Goal: Task Accomplishment & Management: Manage account settings

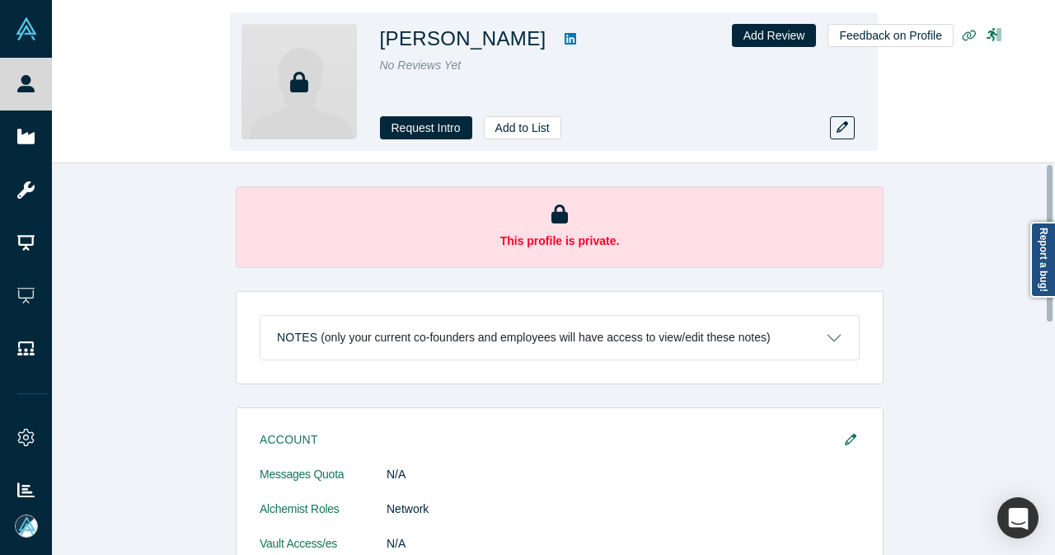
click at [564, 37] on icon at bounding box center [570, 39] width 12 height 12
click at [537, 129] on button "Add to List" at bounding box center [522, 127] width 77 height 23
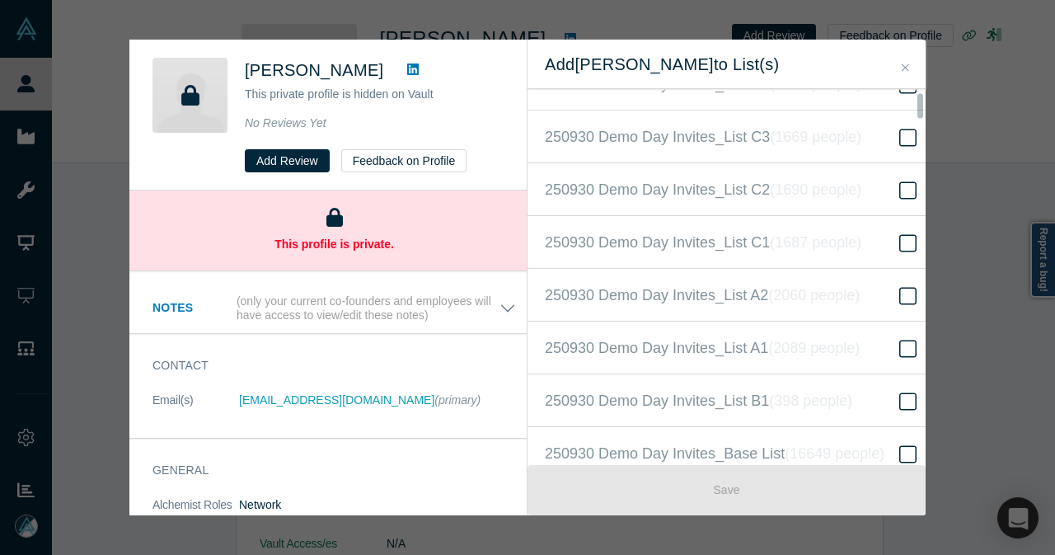
scroll to position [330, 0]
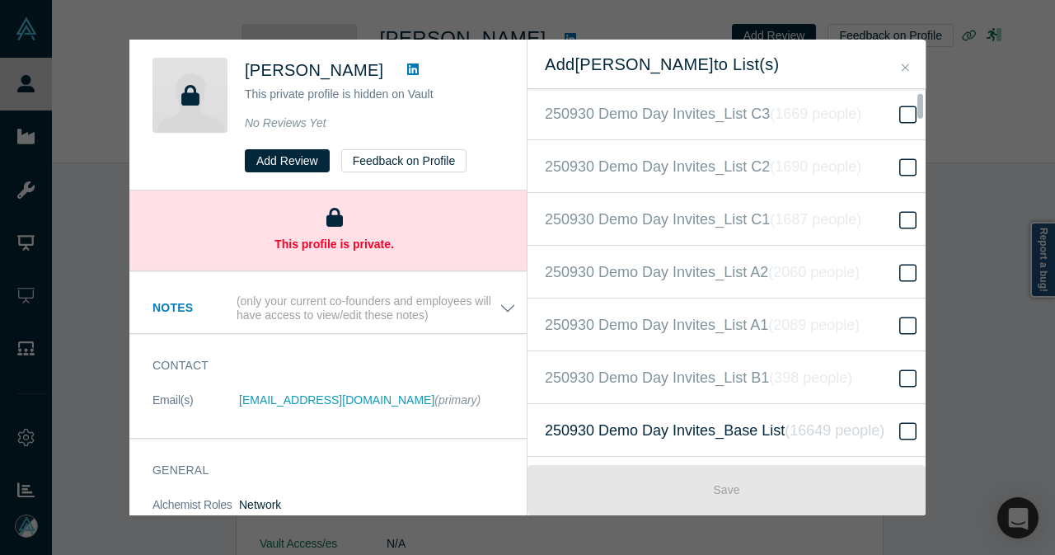
click at [640, 428] on span "250930 Demo Day Invites_Base List ( 16649 people )" at bounding box center [715, 430] width 340 height 23
click at [0, 0] on input "250930 Demo Day Invites_Base List ( 16649 people )" at bounding box center [0, 0] width 0 height 0
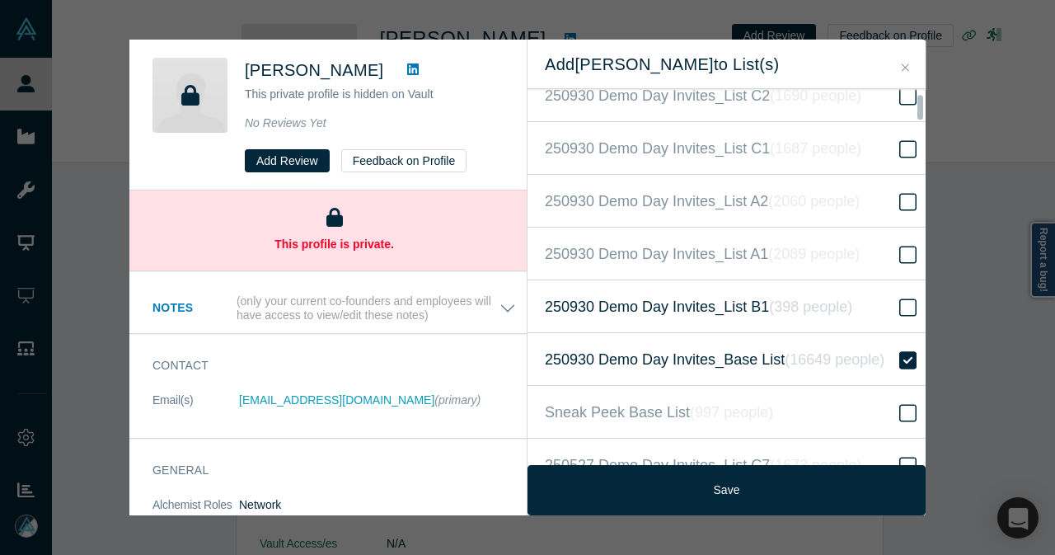
scroll to position [494, 0]
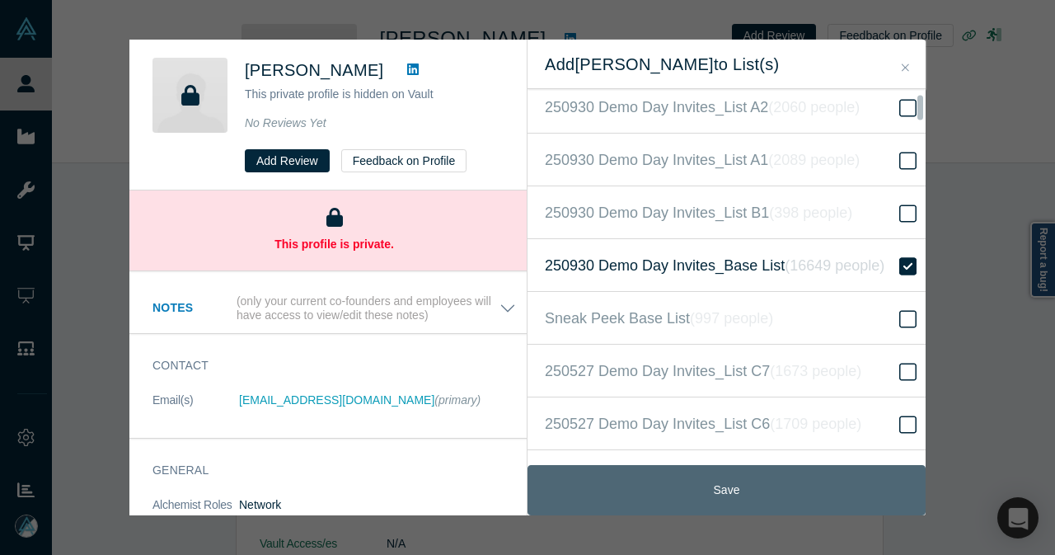
drag, startPoint x: 675, startPoint y: 478, endPoint x: 631, endPoint y: 487, distance: 44.6
click at [674, 478] on button "Save" at bounding box center [726, 490] width 398 height 50
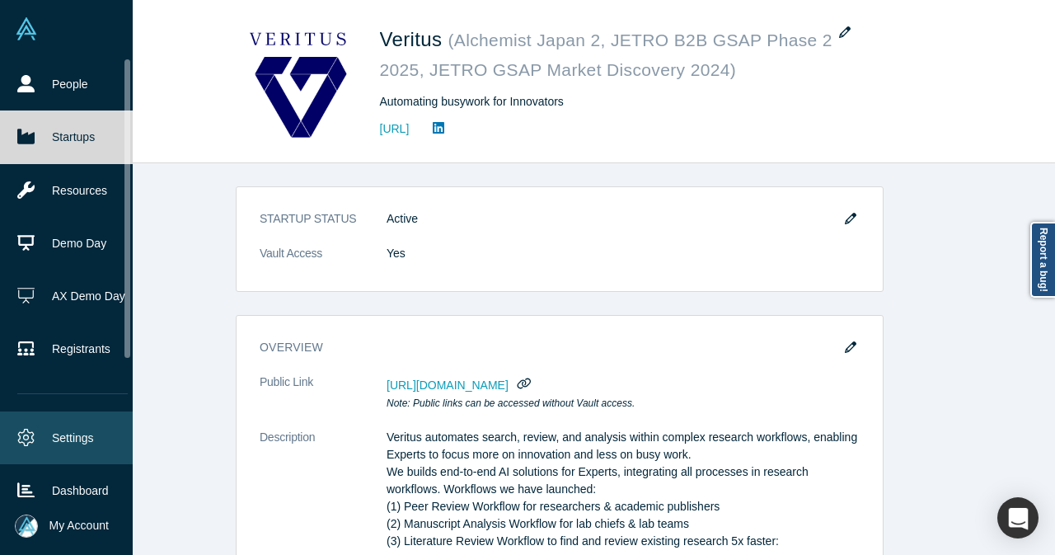
click at [47, 418] on link "Settings" at bounding box center [72, 437] width 145 height 53
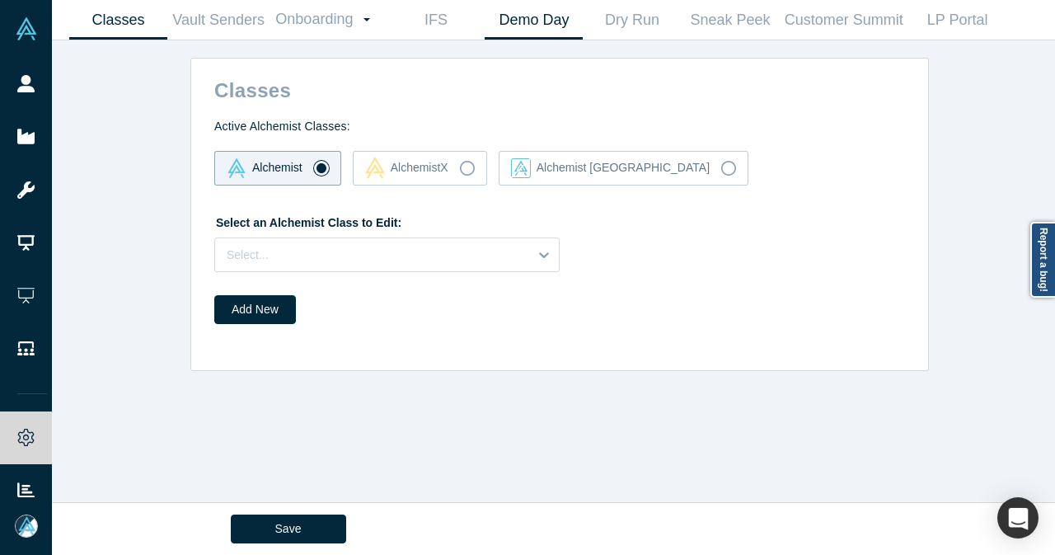
click at [503, 29] on link "Demo Day" at bounding box center [534, 20] width 98 height 39
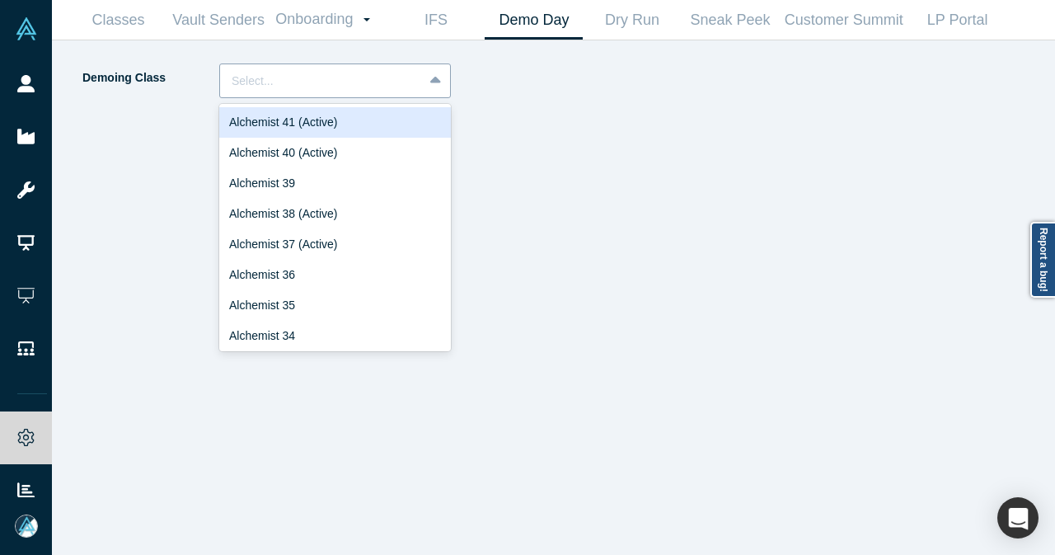
click at [445, 69] on div at bounding box center [437, 81] width 26 height 30
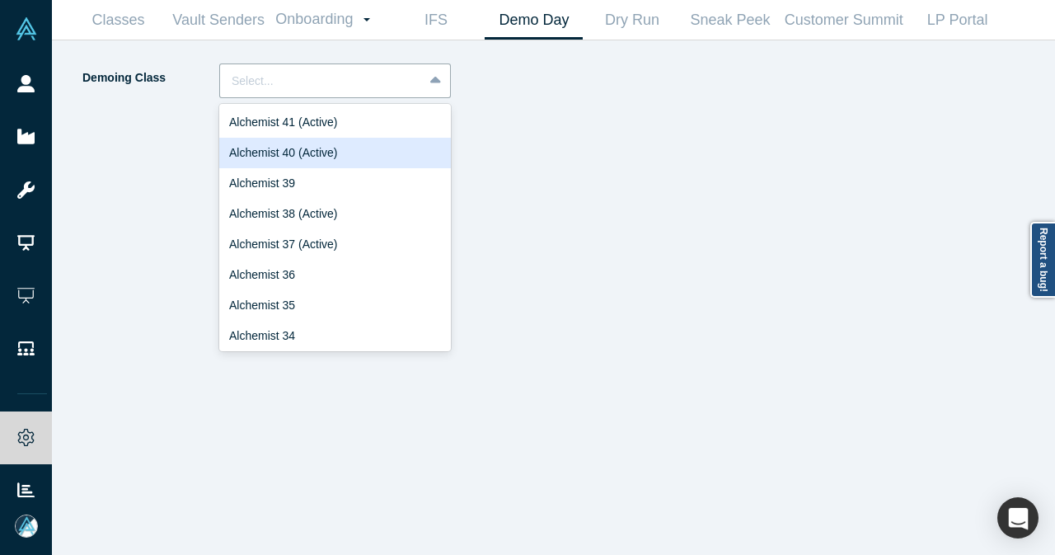
click at [377, 157] on div "Alchemist 40 (Active)" at bounding box center [335, 153] width 232 height 30
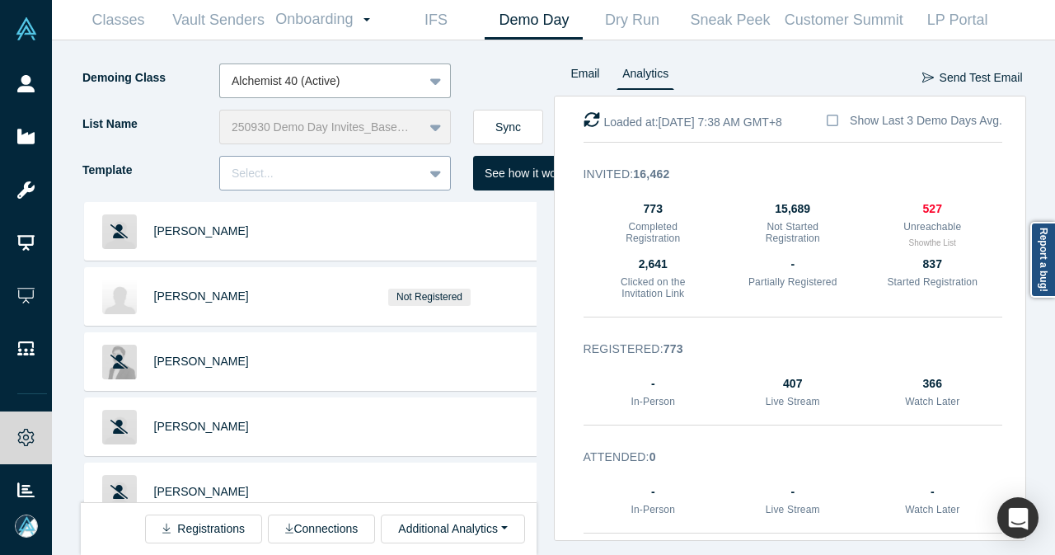
click at [448, 179] on div at bounding box center [437, 173] width 26 height 30
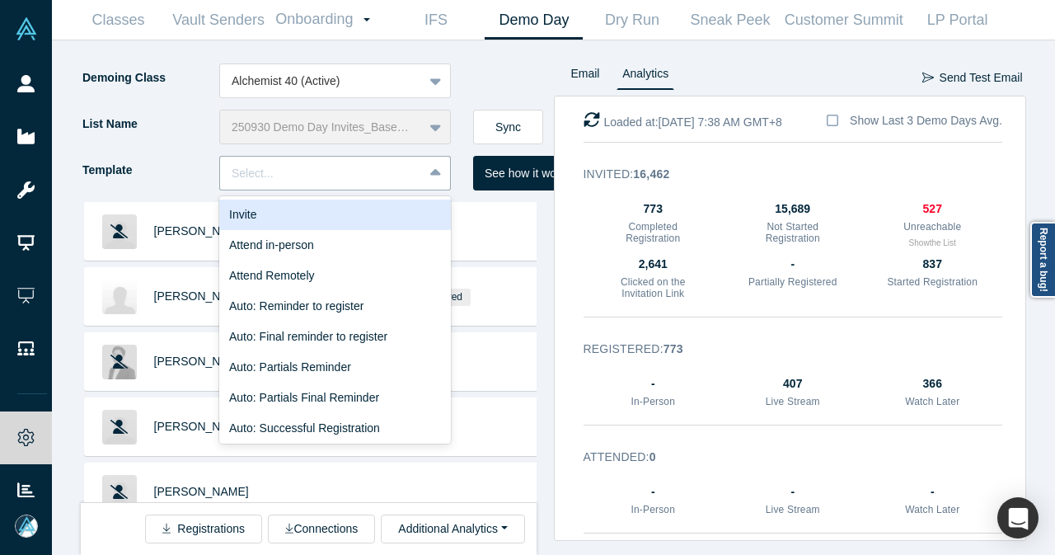
click at [410, 207] on div "Invite" at bounding box center [335, 214] width 232 height 30
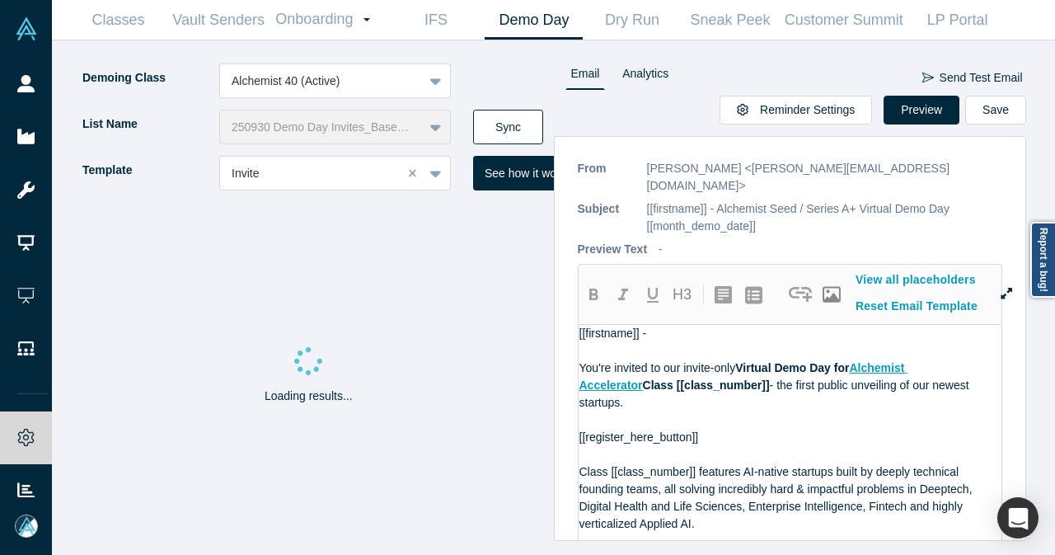
click at [511, 128] on button "Sync" at bounding box center [508, 127] width 70 height 35
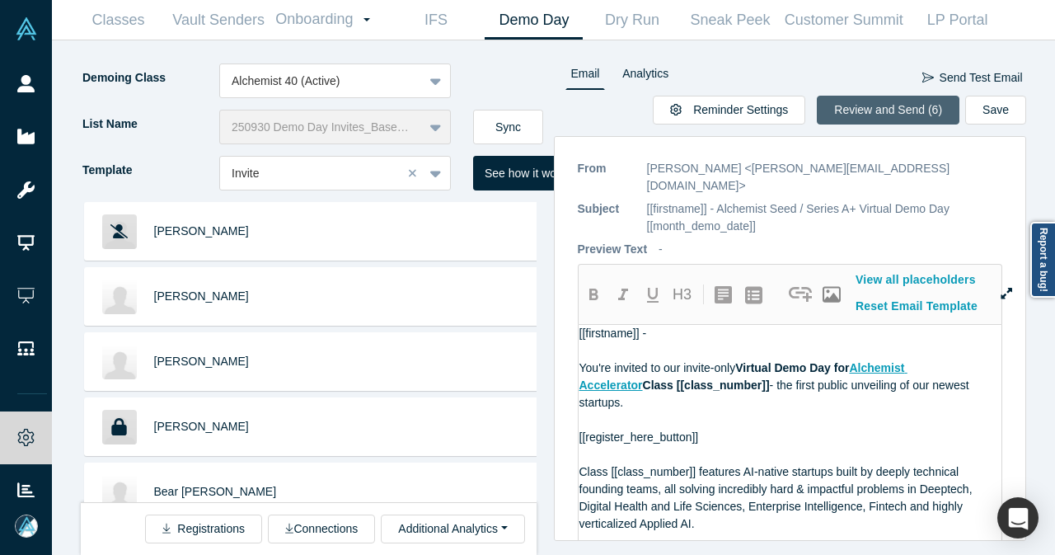
click at [883, 113] on button "Review and Send (6)" at bounding box center [888, 110] width 143 height 29
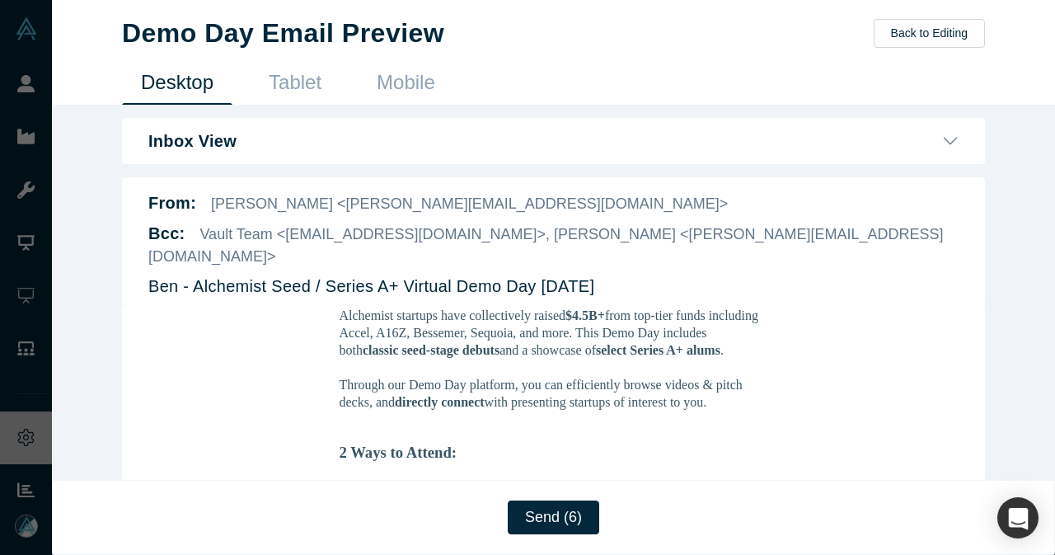
scroll to position [659, 0]
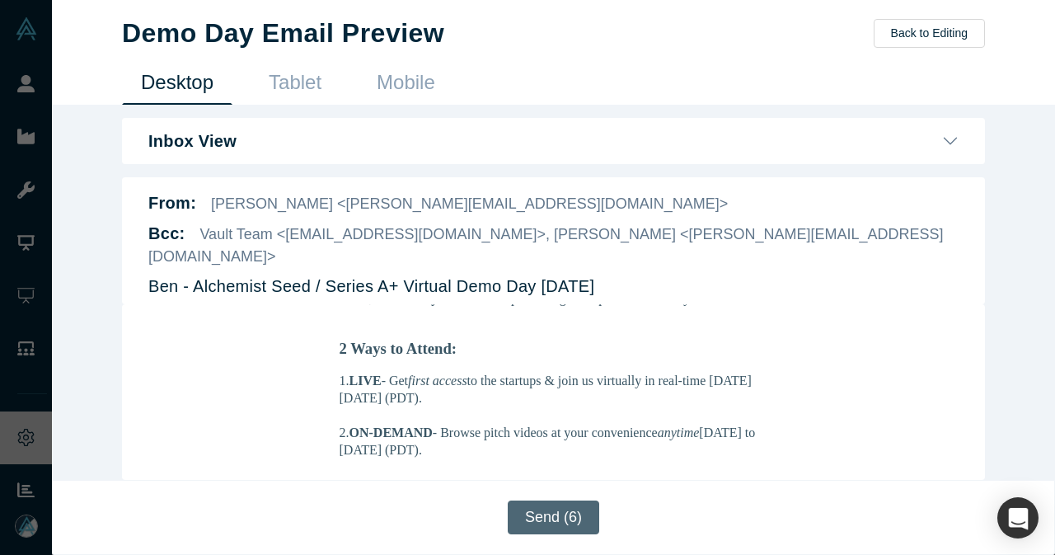
click at [570, 513] on button "Send (6)" at bounding box center [553, 517] width 91 height 34
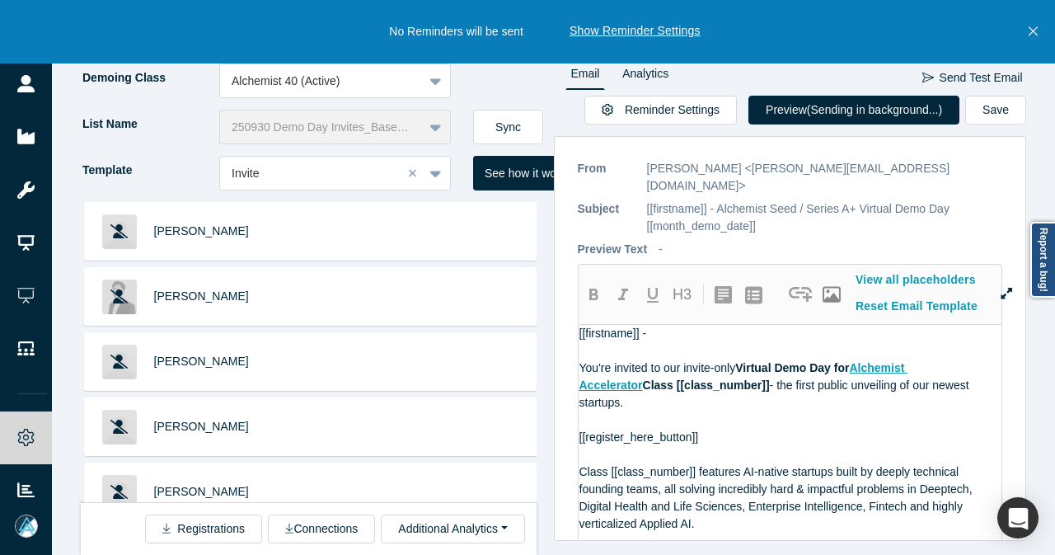
click at [1035, 32] on icon "Close" at bounding box center [1032, 31] width 9 height 15
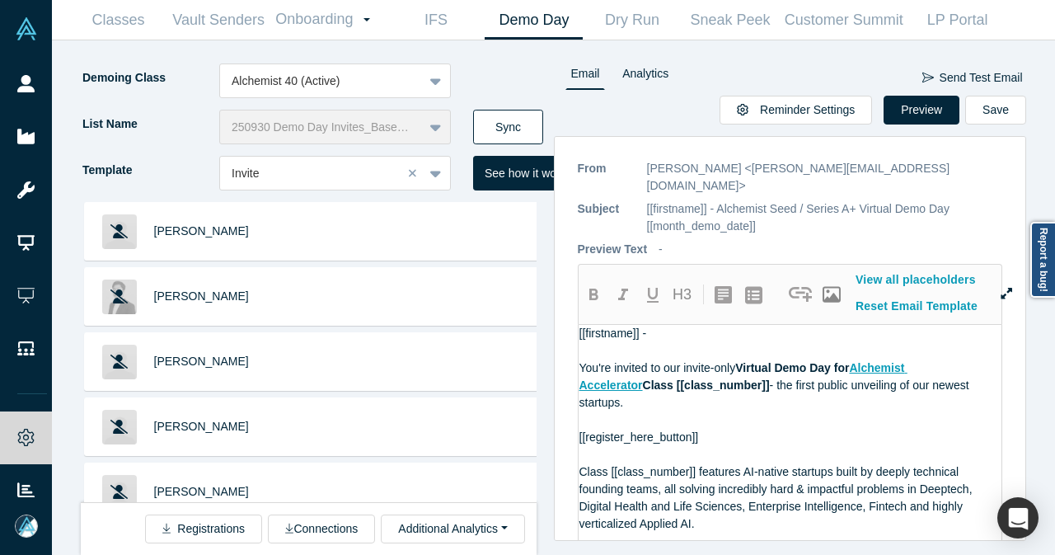
click at [531, 110] on button "Sync" at bounding box center [508, 127] width 70 height 35
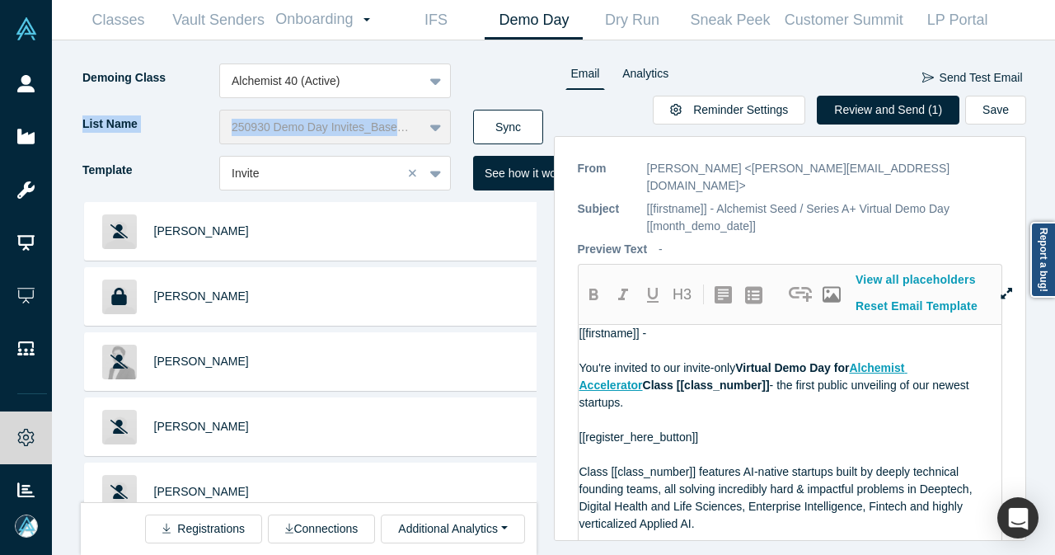
drag, startPoint x: 541, startPoint y: 105, endPoint x: 530, endPoint y: 115, distance: 15.1
click at [532, 115] on div "Demoing Class Alchemist 40 (Active) List Name 250930 Demo Day Invites_Base List…" at bounding box center [317, 132] width 473 height 138
click at [526, 119] on button "Sync" at bounding box center [508, 127] width 70 height 35
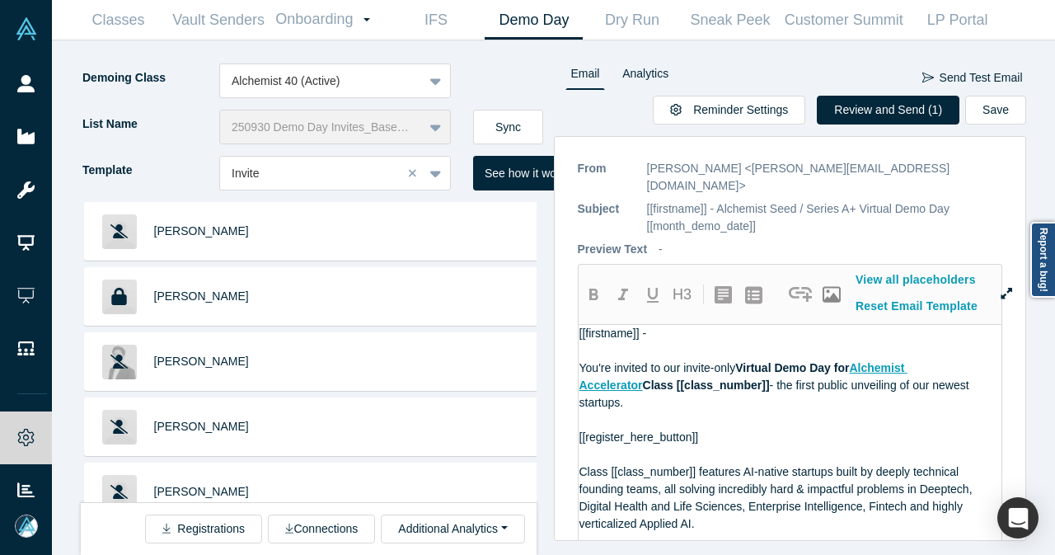
click at [520, 99] on div "Demoing Class Alchemist 40 (Active)" at bounding box center [317, 86] width 473 height 46
drag, startPoint x: 514, startPoint y: 128, endPoint x: 514, endPoint y: 105, distance: 23.1
click at [514, 128] on button "Sync" at bounding box center [508, 127] width 70 height 35
click at [509, 117] on button "Sync" at bounding box center [508, 127] width 70 height 35
click at [527, 112] on button "Sync" at bounding box center [508, 127] width 70 height 35
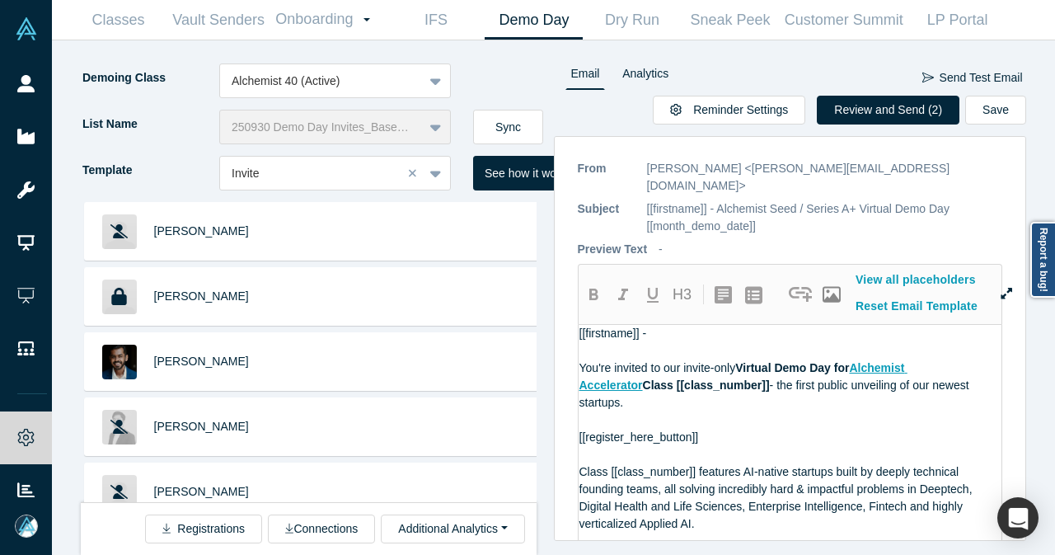
click at [546, 111] on div "List Name 250930 Demo Day Invites_Base List Sync" at bounding box center [317, 133] width 473 height 46
click at [529, 126] on button "Sync" at bounding box center [508, 127] width 70 height 35
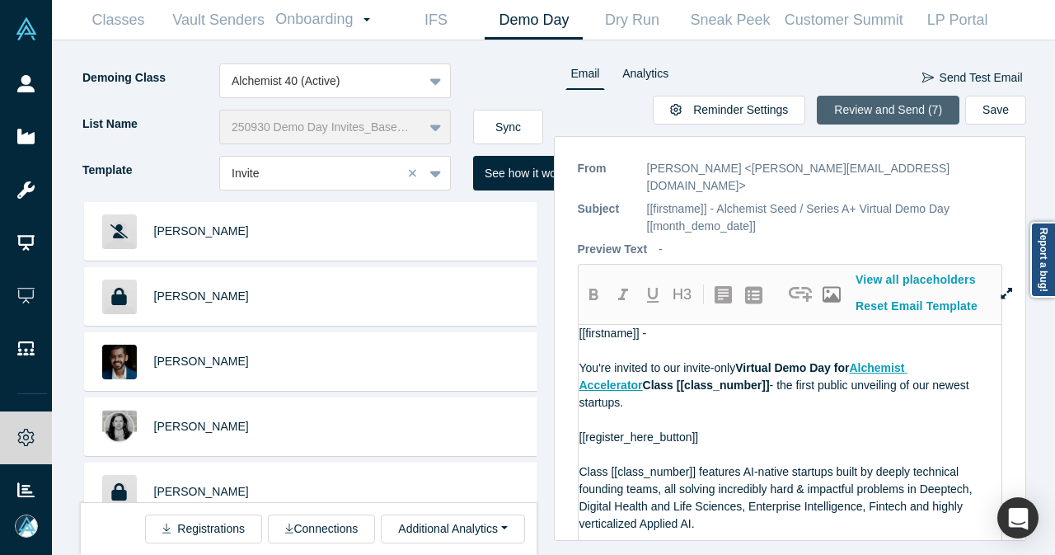
click at [899, 114] on button "Review and Send (7)" at bounding box center [888, 110] width 143 height 29
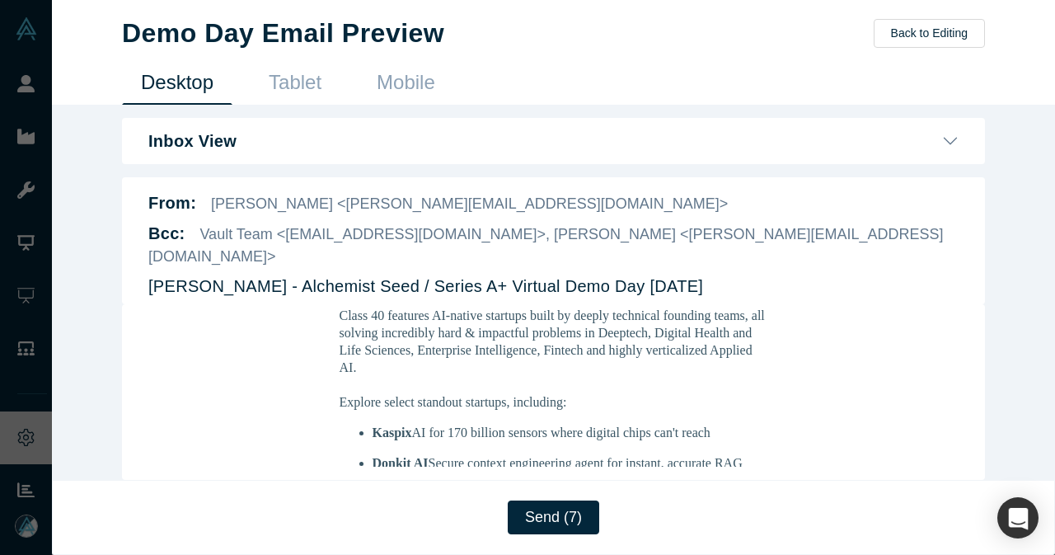
scroll to position [412, 0]
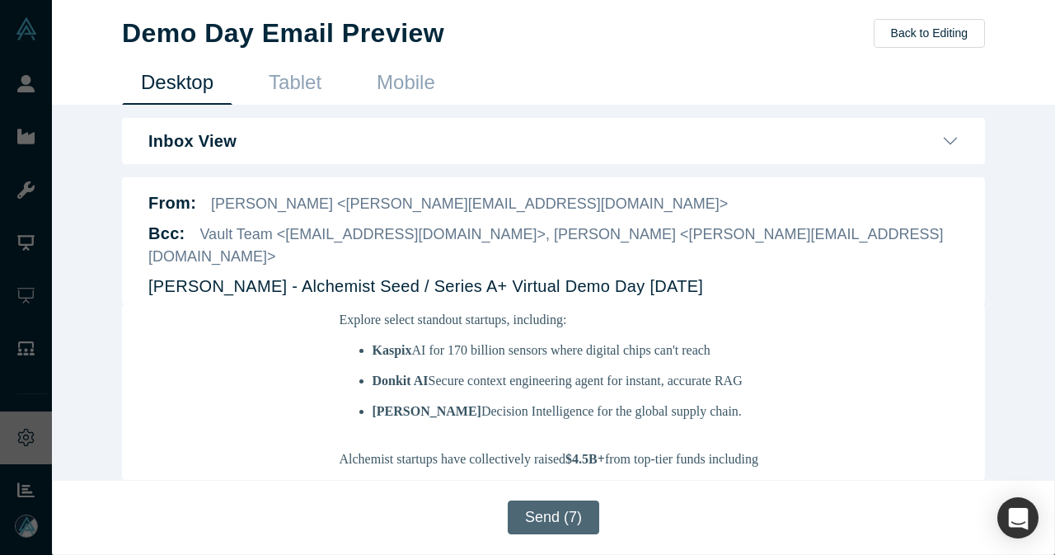
click at [583, 515] on button "Send (7)" at bounding box center [553, 517] width 91 height 34
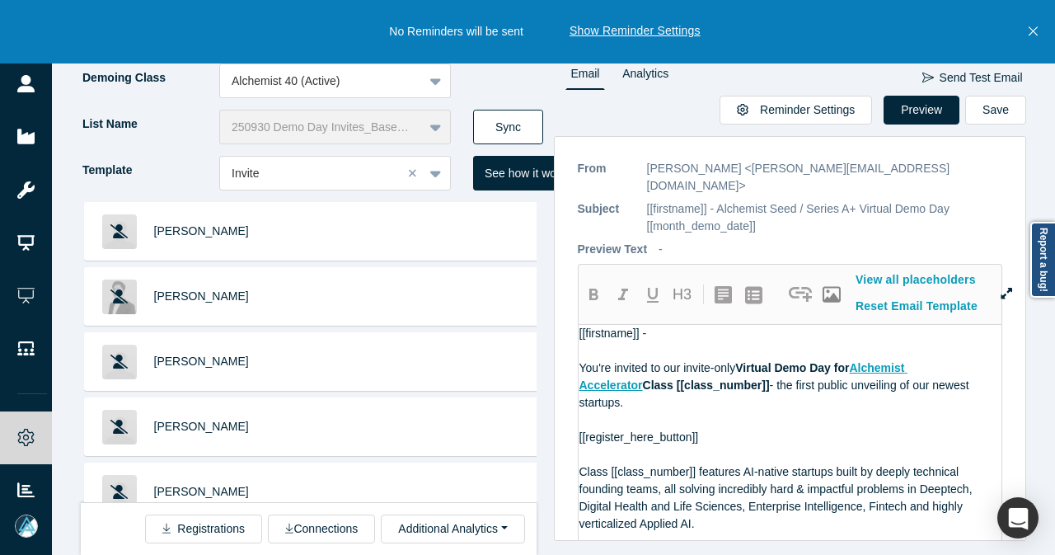
click at [527, 117] on button "Sync" at bounding box center [508, 127] width 70 height 35
click at [1030, 29] on icon "Close" at bounding box center [1032, 31] width 9 height 9
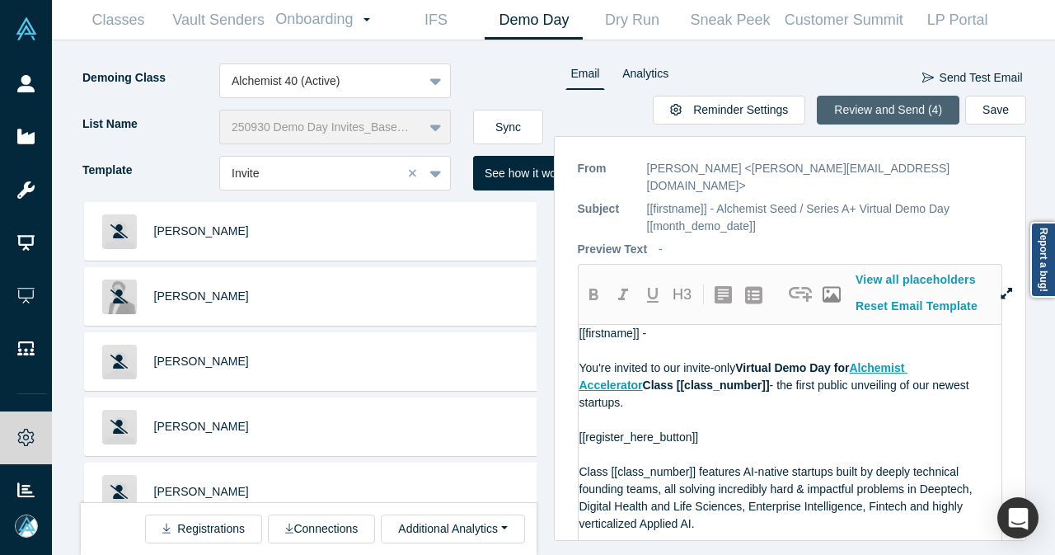
click at [887, 106] on button "Review and Send (4)" at bounding box center [888, 110] width 143 height 29
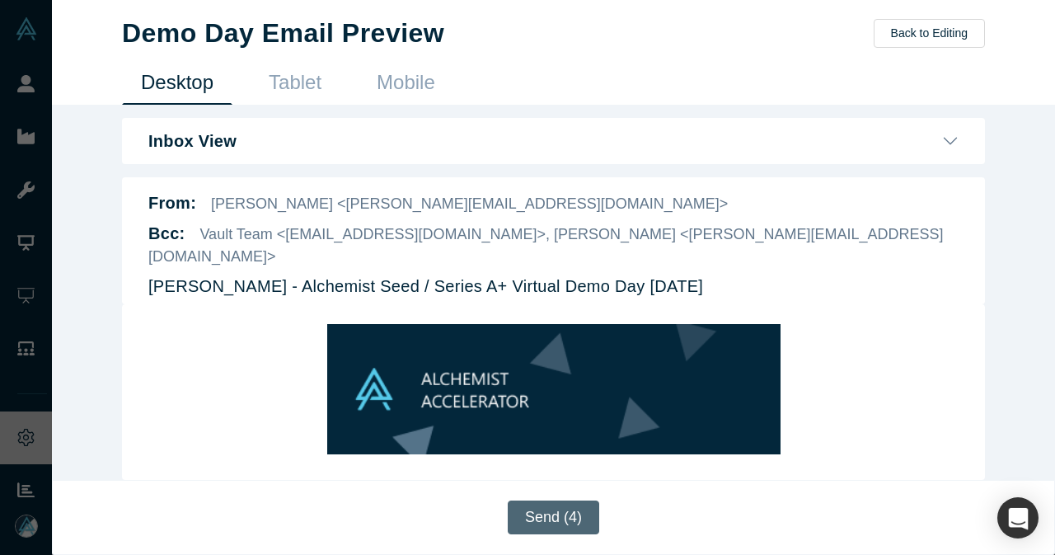
click at [541, 524] on button "Send (4)" at bounding box center [553, 517] width 91 height 34
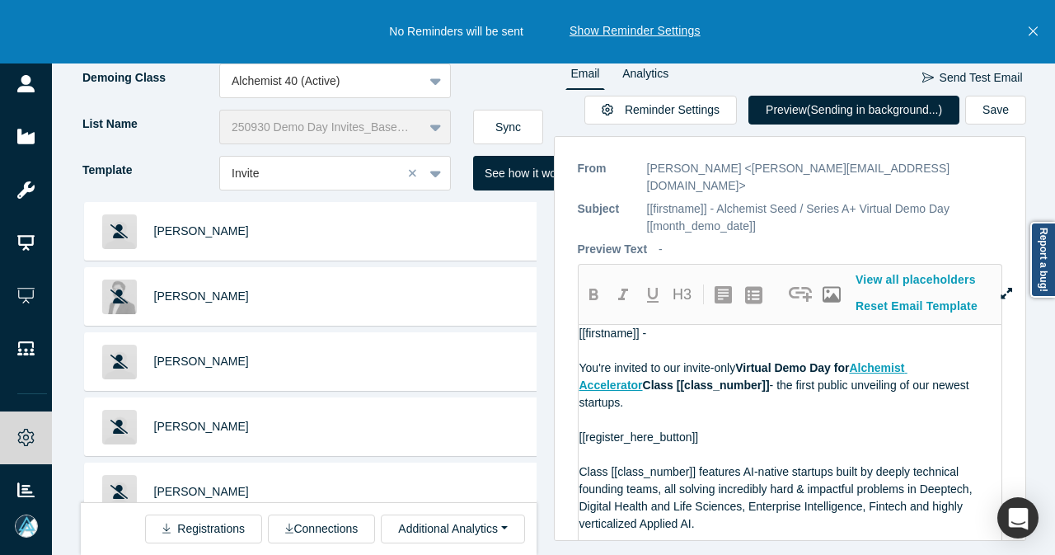
click at [1035, 35] on icon "Close" at bounding box center [1032, 31] width 9 height 9
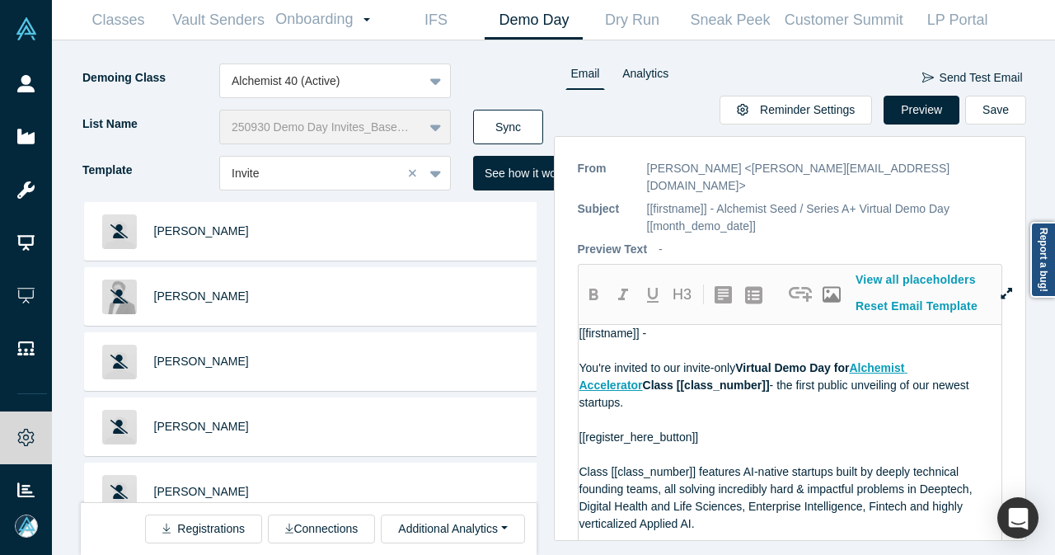
click at [517, 137] on button "Sync" at bounding box center [508, 127] width 70 height 35
click at [509, 134] on button "Sync" at bounding box center [508, 127] width 70 height 35
click at [524, 108] on div "Demoing Class Alchemist 40 (Active)" at bounding box center [317, 86] width 473 height 46
click at [518, 116] on button "Sync" at bounding box center [508, 127] width 70 height 35
click at [518, 121] on button "Sync" at bounding box center [508, 127] width 70 height 35
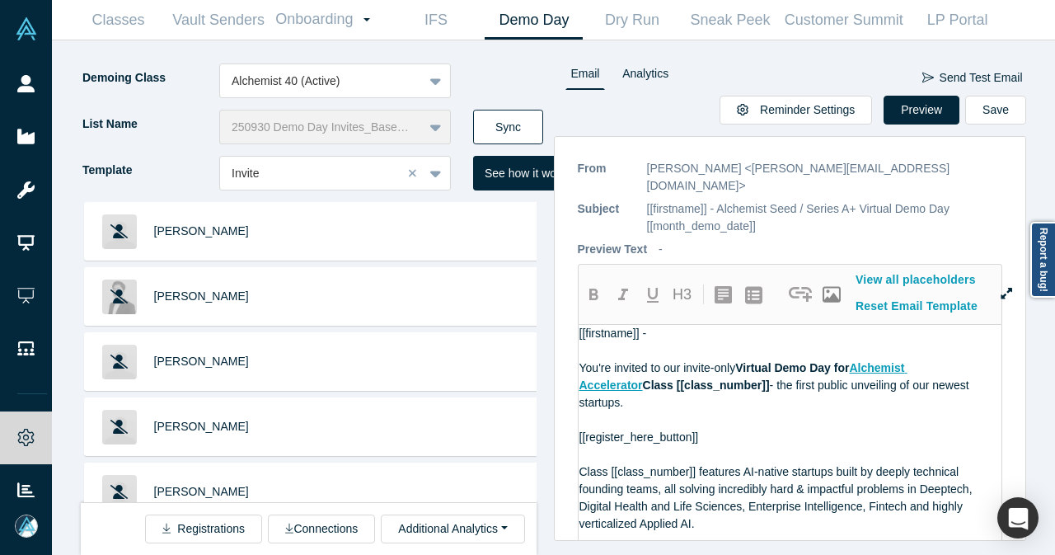
click at [522, 125] on button "Sync" at bounding box center [508, 127] width 70 height 35
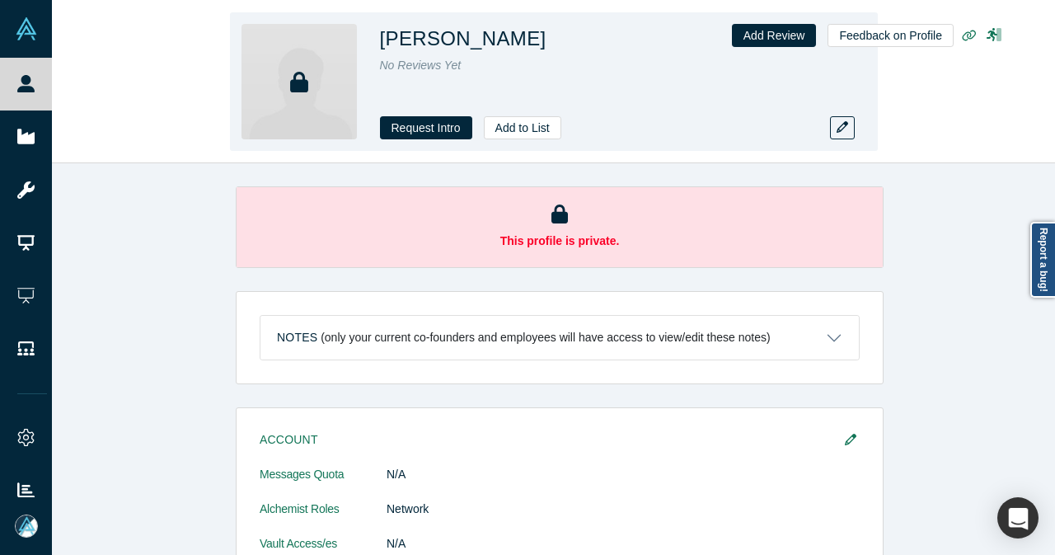
click at [597, 89] on div "Pranati Wadhawan No Reviews Yet Request Intro Add to List" at bounding box center [610, 81] width 461 height 115
click at [542, 124] on button "Add to List" at bounding box center [522, 127] width 77 height 23
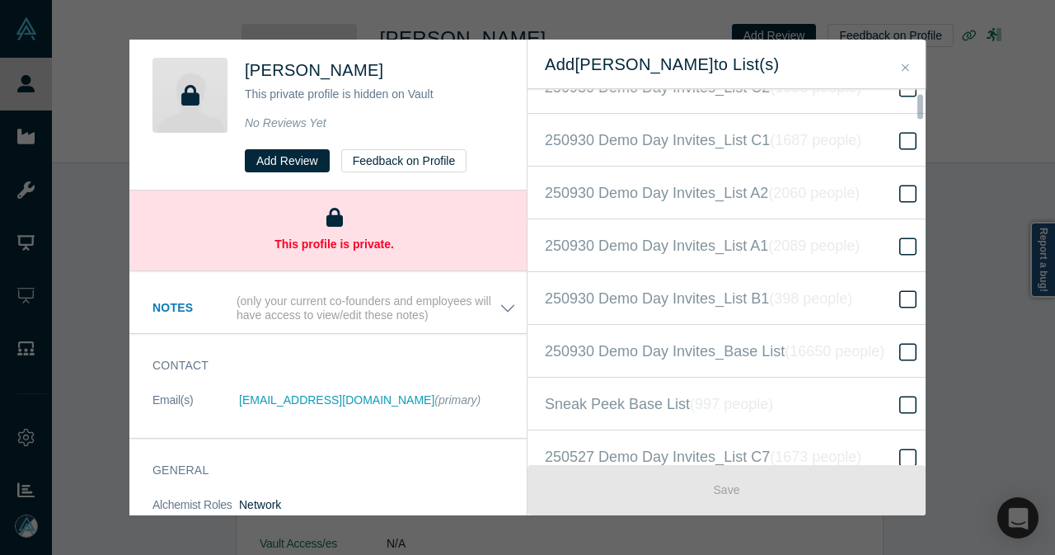
scroll to position [412, 0]
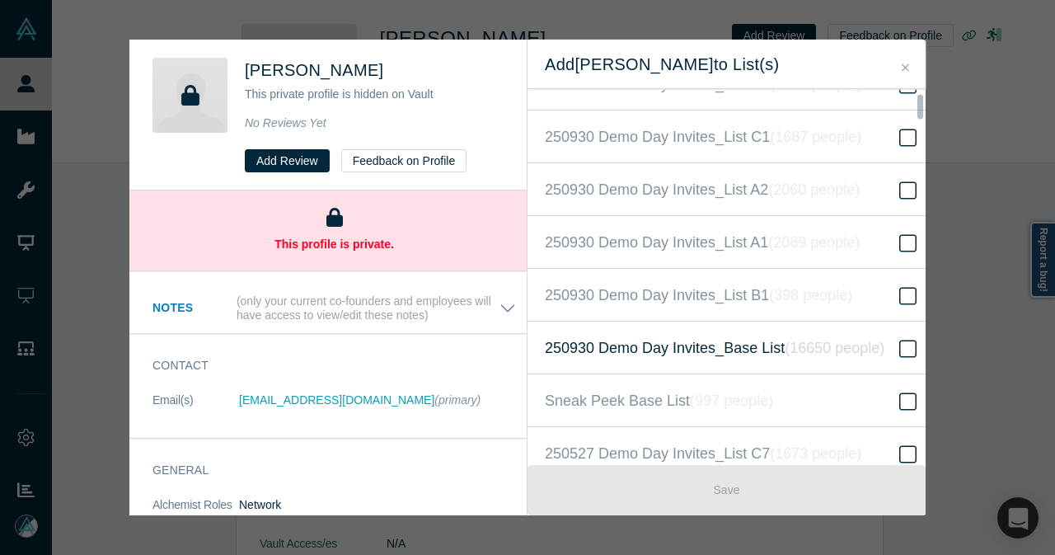
click at [837, 340] on icon "( 16650 people )" at bounding box center [834, 348] width 100 height 16
click at [0, 0] on input "250930 Demo Day Invites_Base List ( 16650 people )" at bounding box center [0, 0] width 0 height 0
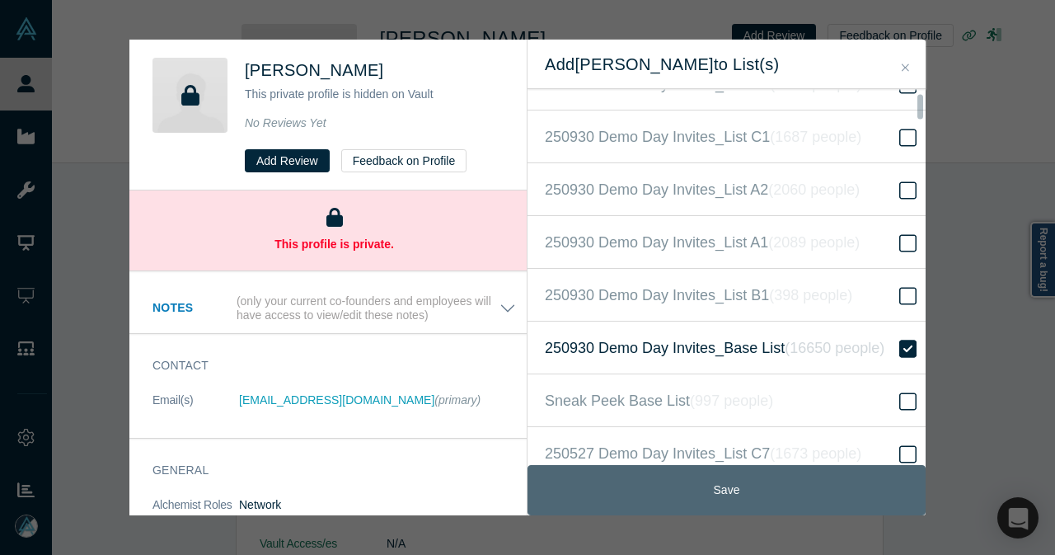
click at [721, 484] on button "Save" at bounding box center [726, 490] width 398 height 50
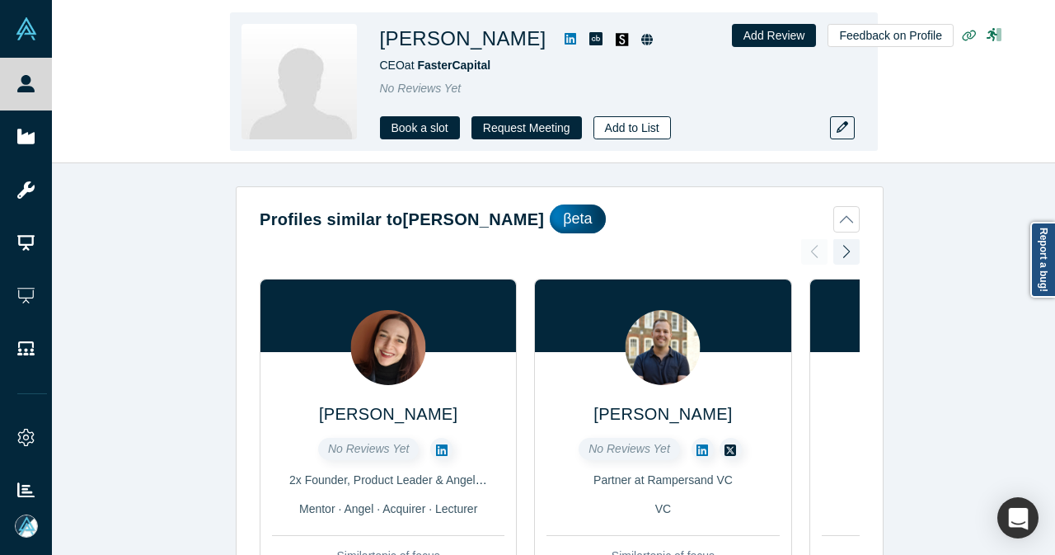
click at [630, 133] on button "Add to List" at bounding box center [631, 127] width 77 height 23
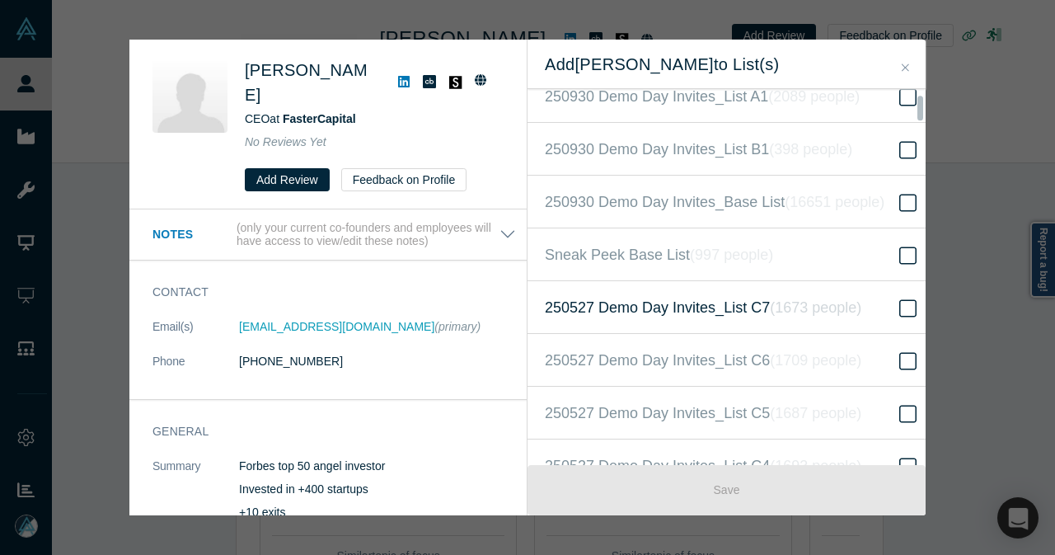
scroll to position [577, 0]
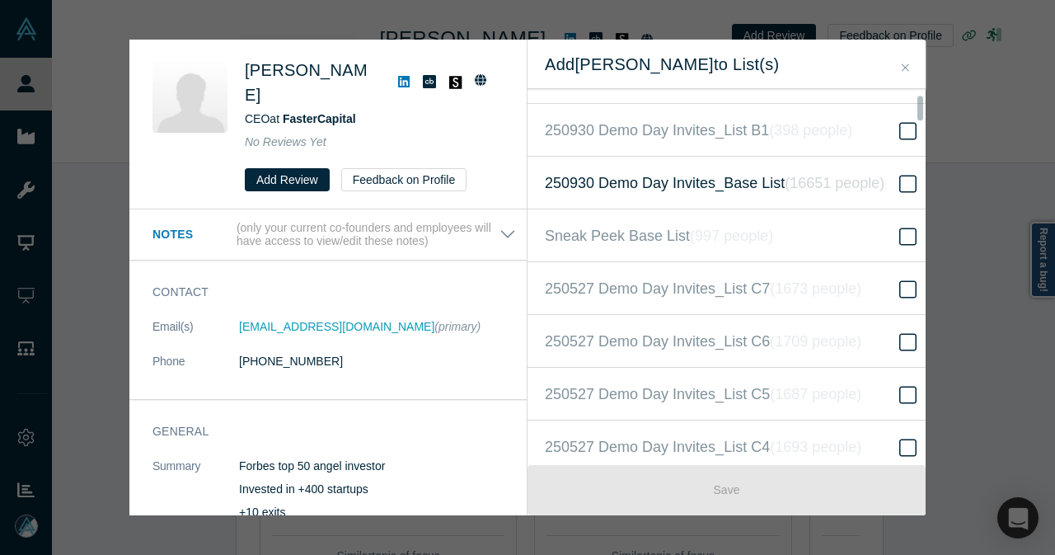
click at [760, 184] on span "250930 Demo Day Invites_Base List ( 16651 people )" at bounding box center [715, 182] width 340 height 23
click at [0, 0] on input "250930 Demo Day Invites_Base List ( 16651 people )" at bounding box center [0, 0] width 0 height 0
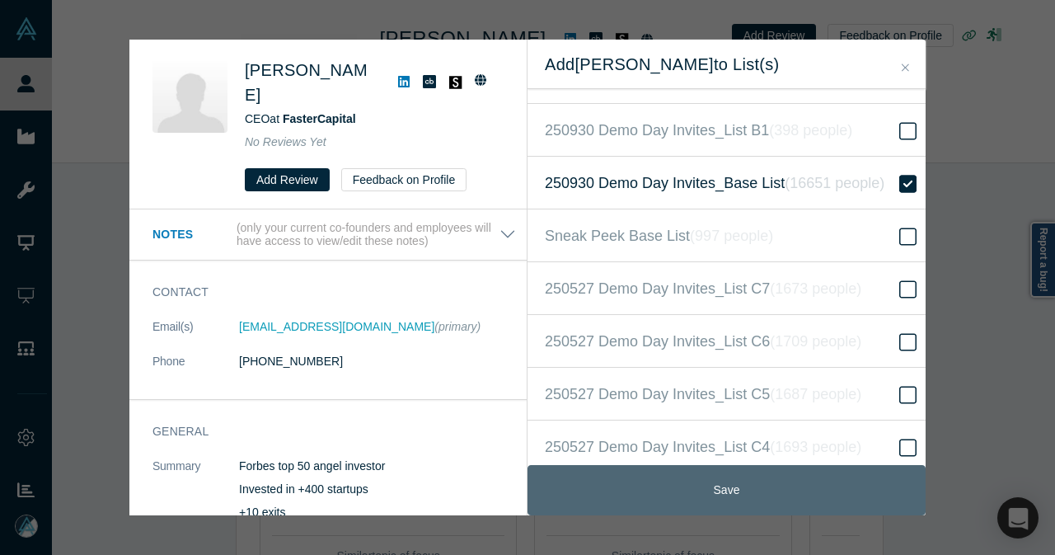
click at [695, 484] on button "Save" at bounding box center [726, 490] width 398 height 50
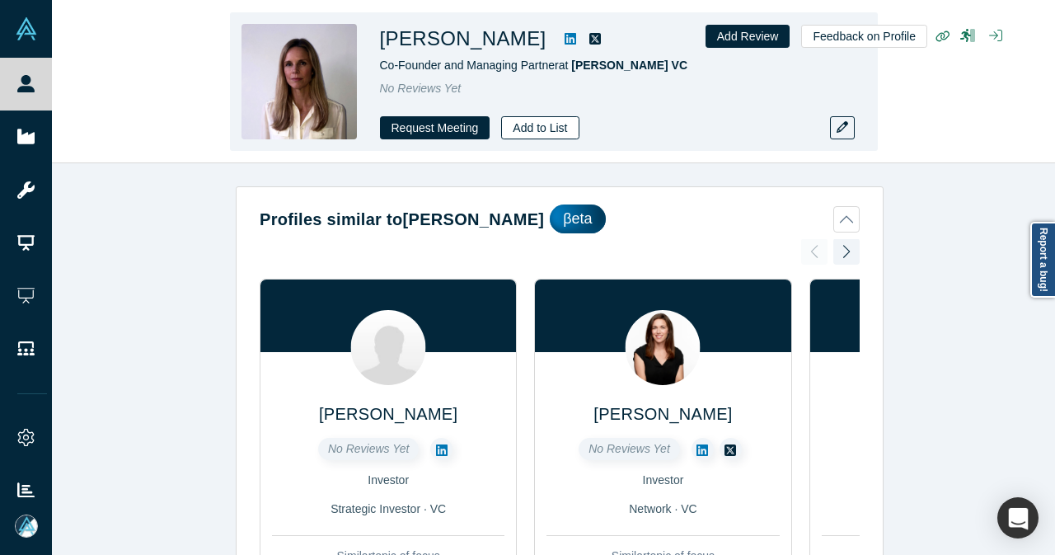
click at [542, 126] on button "Add to List" at bounding box center [539, 127] width 77 height 23
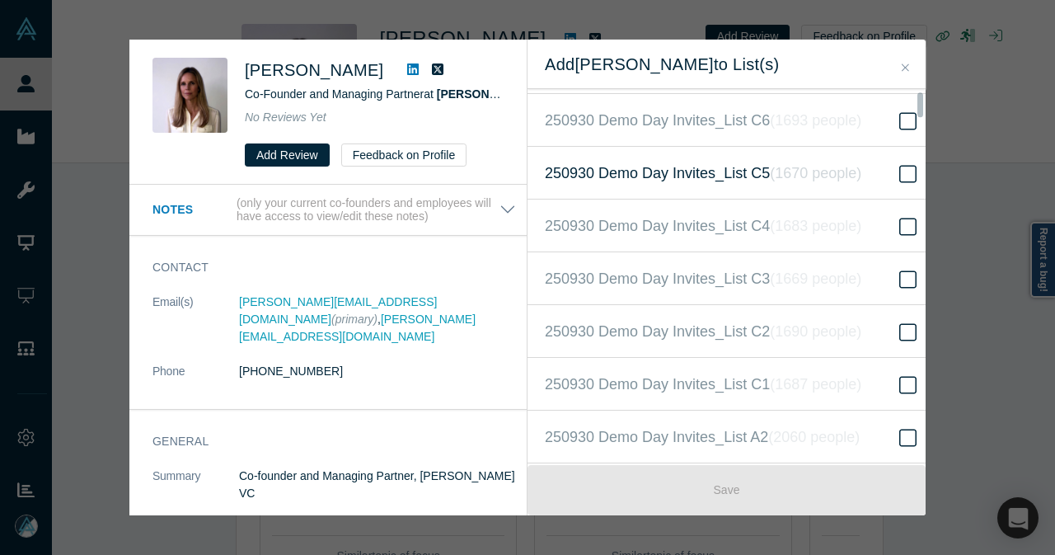
scroll to position [330, 0]
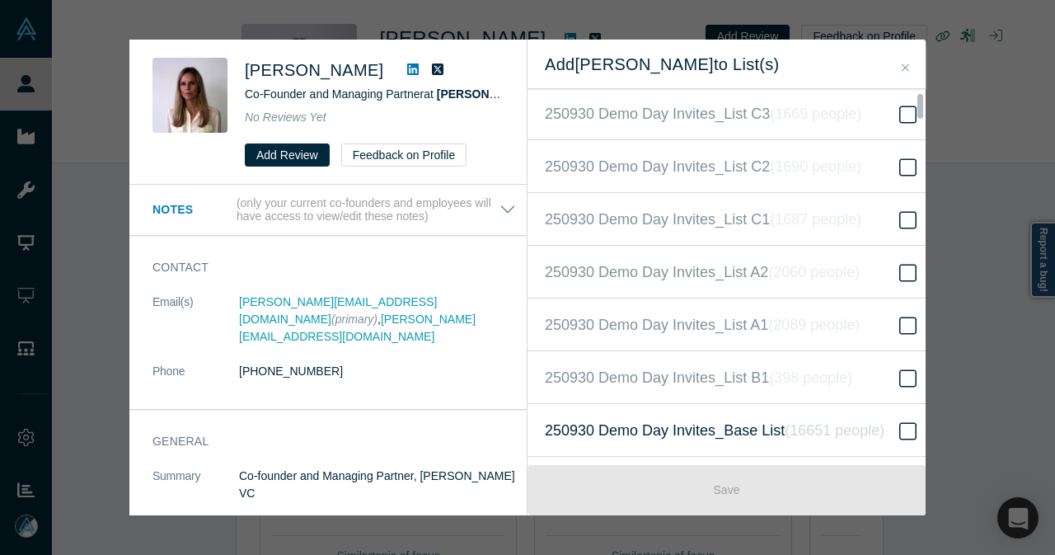
click at [722, 433] on span "250930 Demo Day Invites_Base List ( 16651 people )" at bounding box center [715, 430] width 340 height 23
click at [0, 0] on input "250930 Demo Day Invites_Base List ( 16651 people )" at bounding box center [0, 0] width 0 height 0
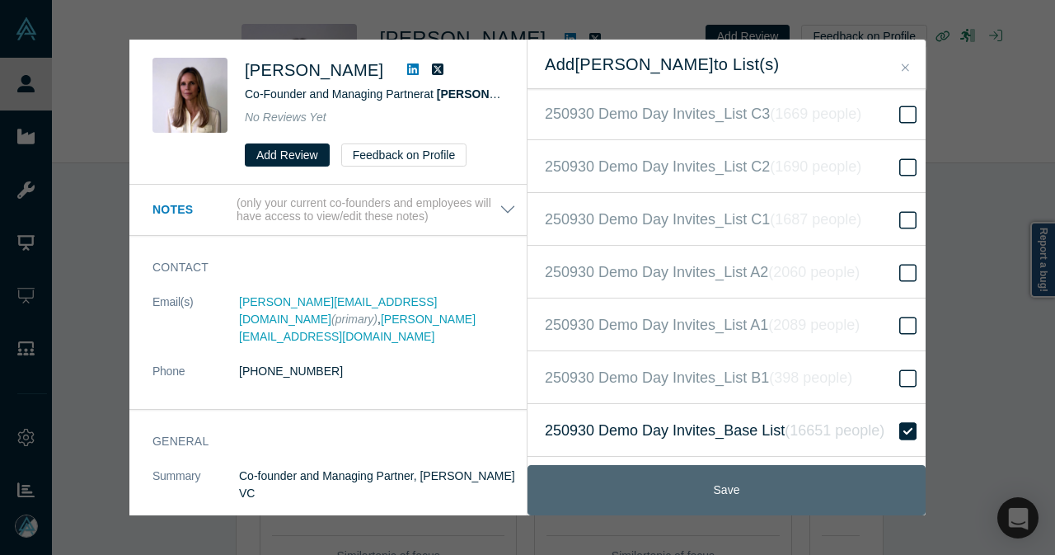
click at [714, 480] on button "Save" at bounding box center [726, 490] width 398 height 50
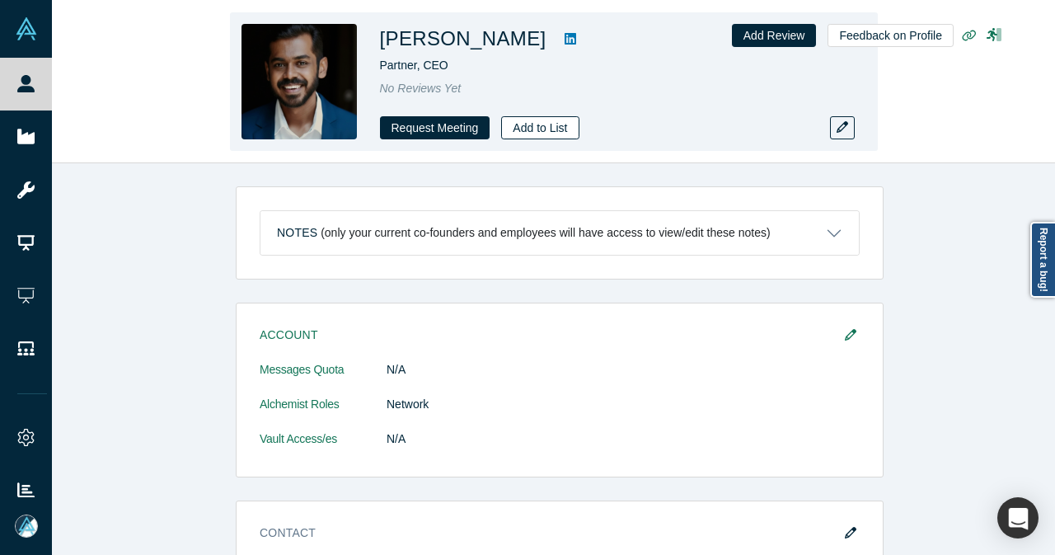
click at [535, 129] on button "Add to List" at bounding box center [539, 127] width 77 height 23
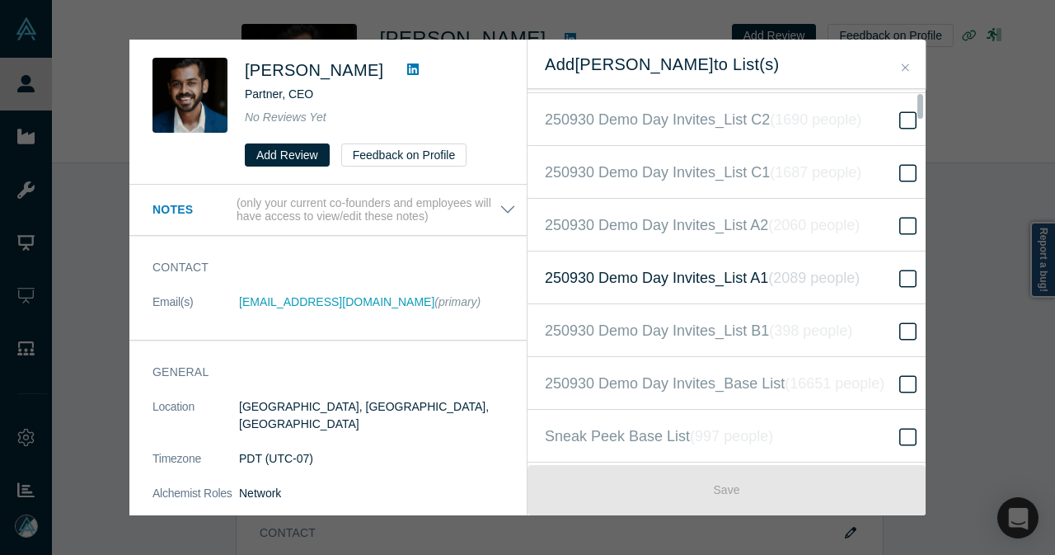
scroll to position [412, 0]
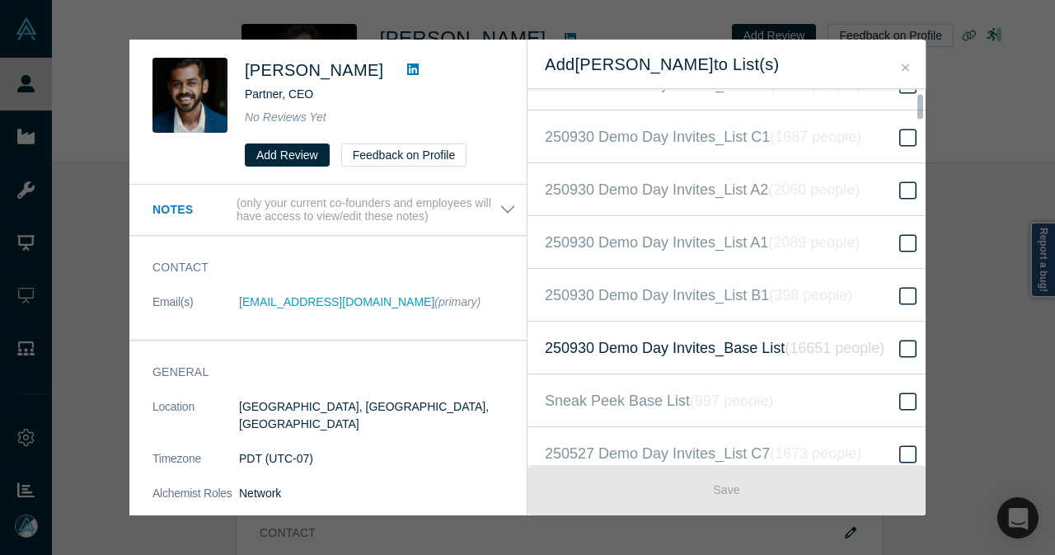
click at [899, 339] on icon at bounding box center [907, 349] width 17 height 20
click at [0, 0] on input "250930 Demo Day Invites_Base List ( 16651 people )" at bounding box center [0, 0] width 0 height 0
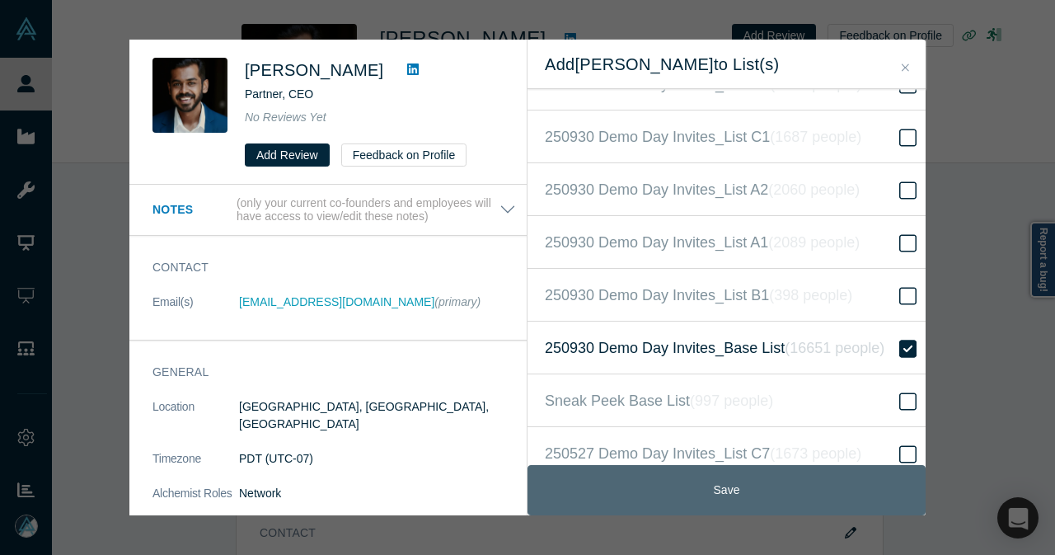
click at [635, 498] on button "Save" at bounding box center [726, 490] width 398 height 50
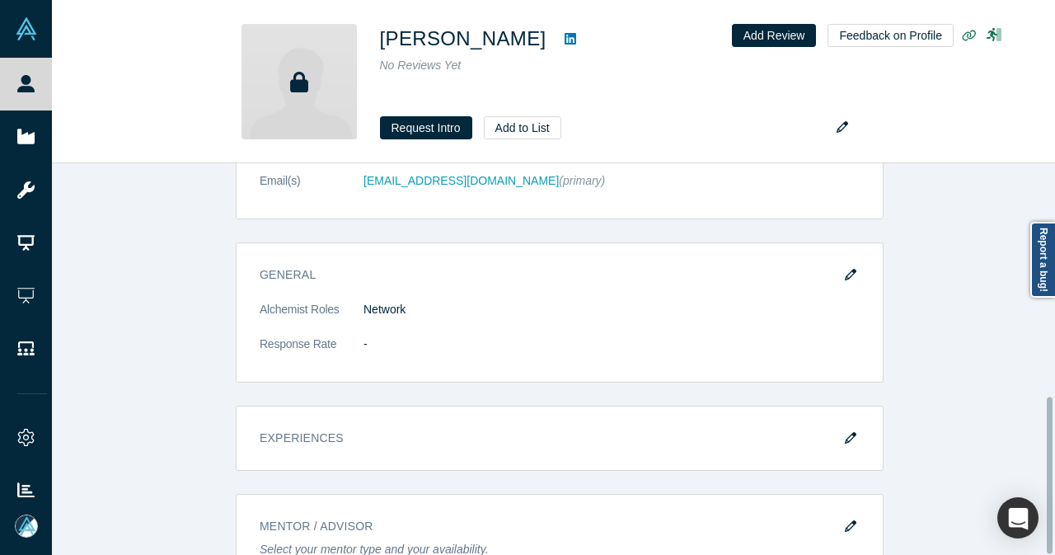
scroll to position [582, 0]
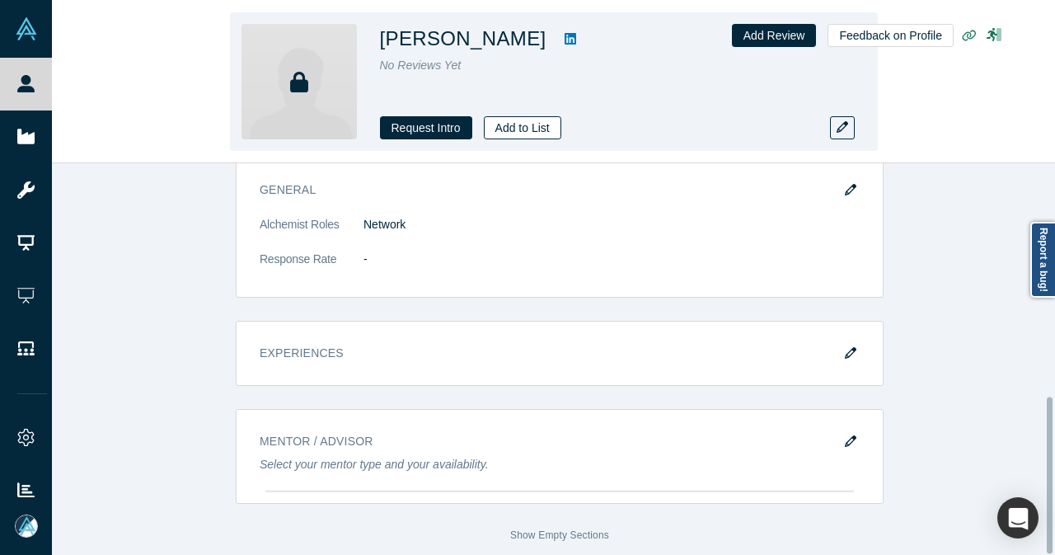
click at [529, 124] on button "Add to List" at bounding box center [522, 127] width 77 height 23
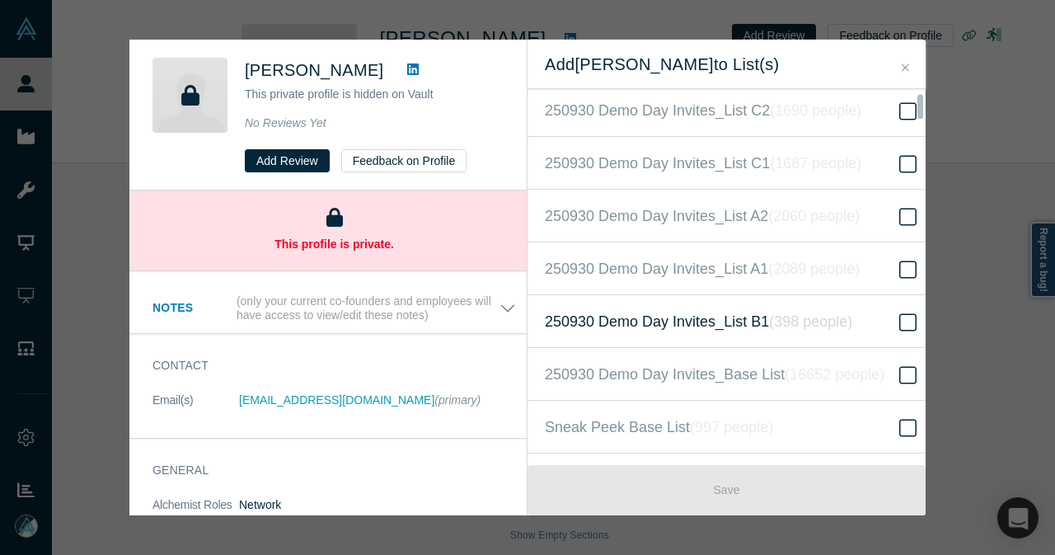
scroll to position [412, 0]
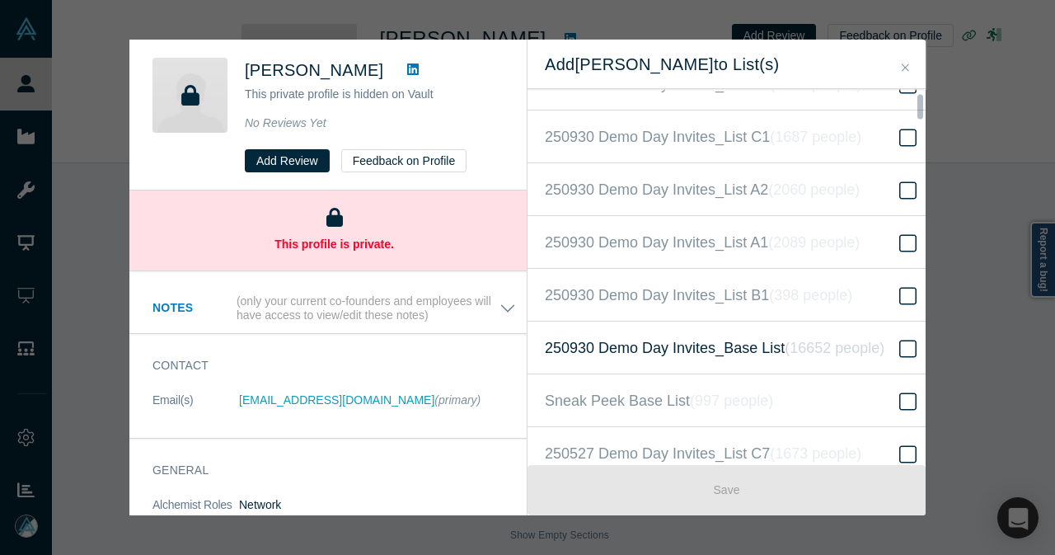
click at [765, 355] on label "250930 Demo Day Invites_Base List ( 16652 people )" at bounding box center [732, 347] width 410 height 53
click at [0, 0] on input "250930 Demo Day Invites_Base List ( 16652 people )" at bounding box center [0, 0] width 0 height 0
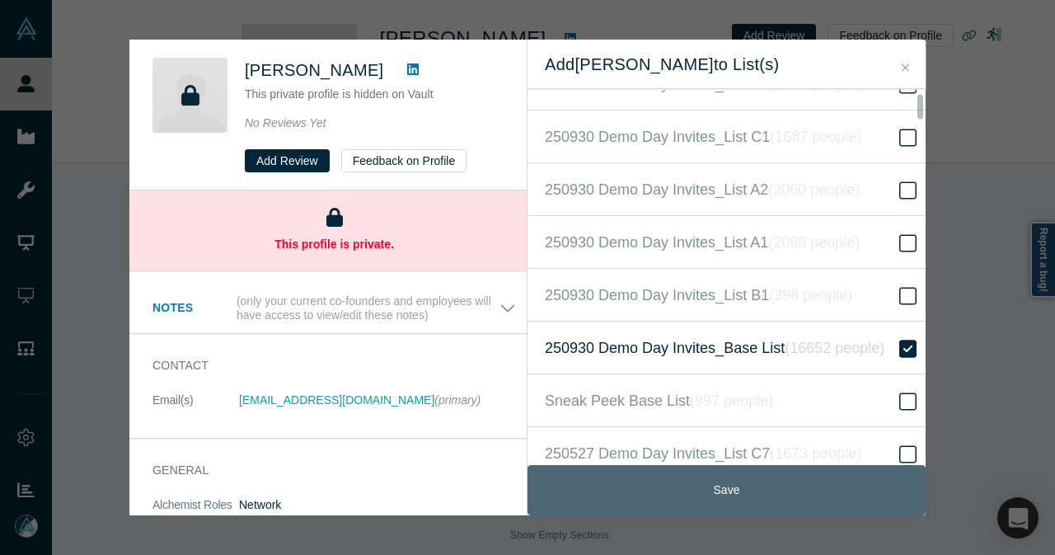
click at [725, 497] on button "Save" at bounding box center [726, 490] width 398 height 50
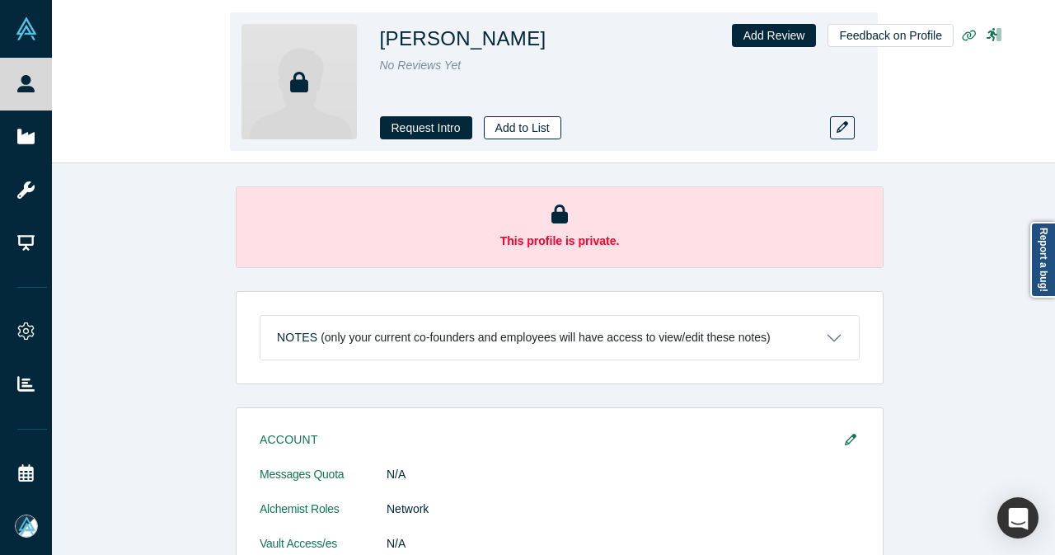
click at [521, 118] on button "Add to List" at bounding box center [522, 127] width 77 height 23
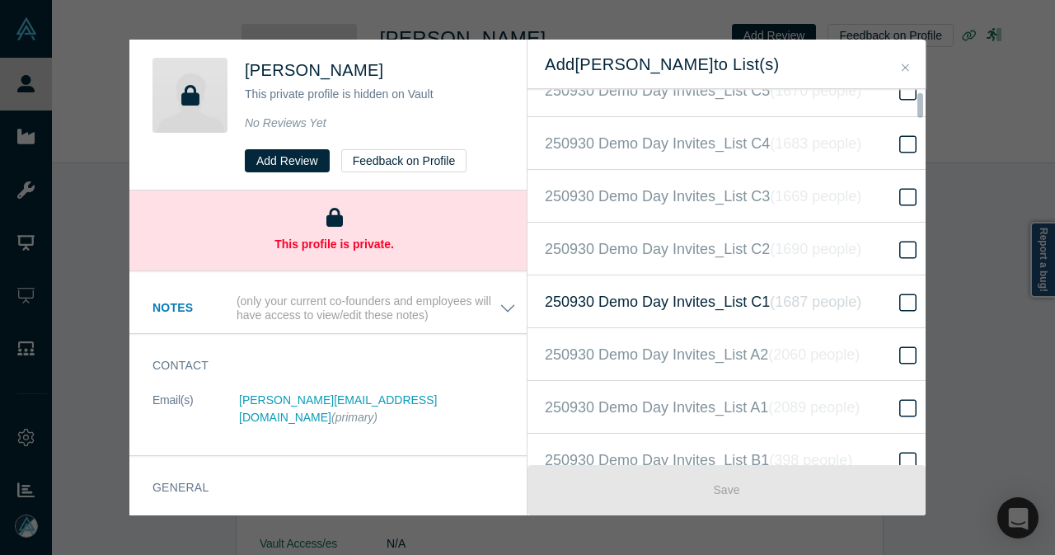
scroll to position [412, 0]
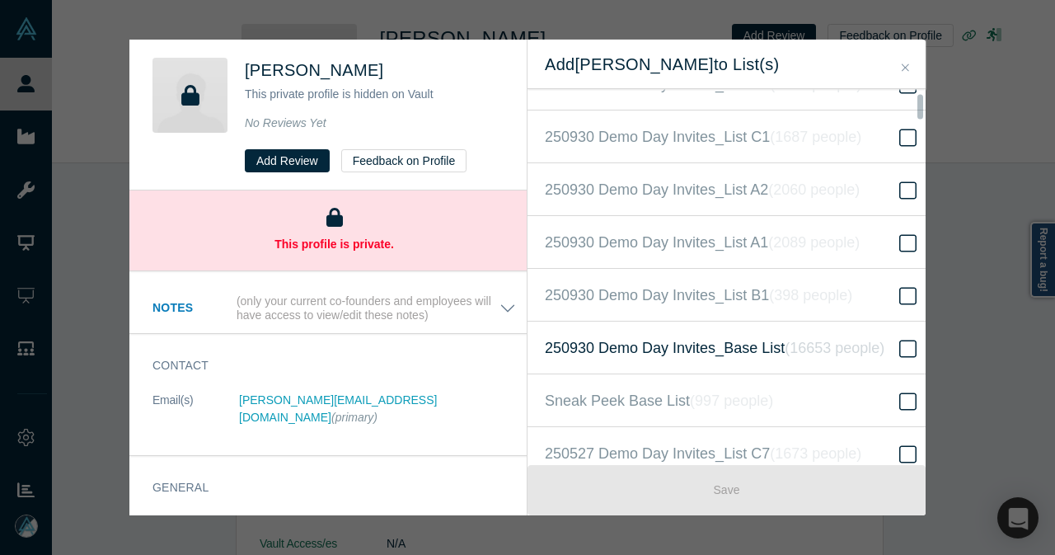
click at [719, 339] on span "250930 Demo Day Invites_Base List ( 16653 people )" at bounding box center [715, 347] width 340 height 23
click at [0, 0] on input "250930 Demo Day Invites_Base List ( 16653 people )" at bounding box center [0, 0] width 0 height 0
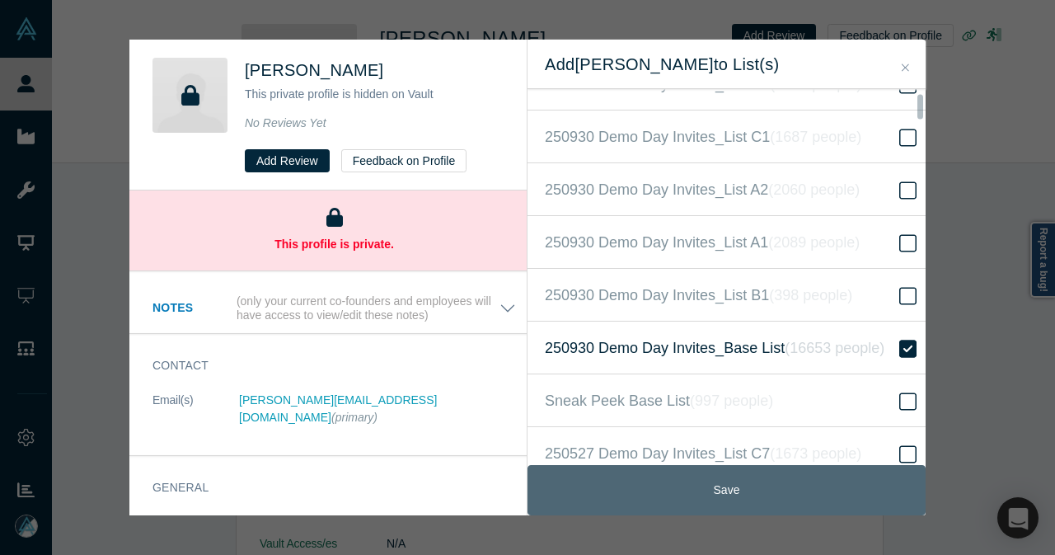
click at [719, 487] on button "Save" at bounding box center [726, 490] width 398 height 50
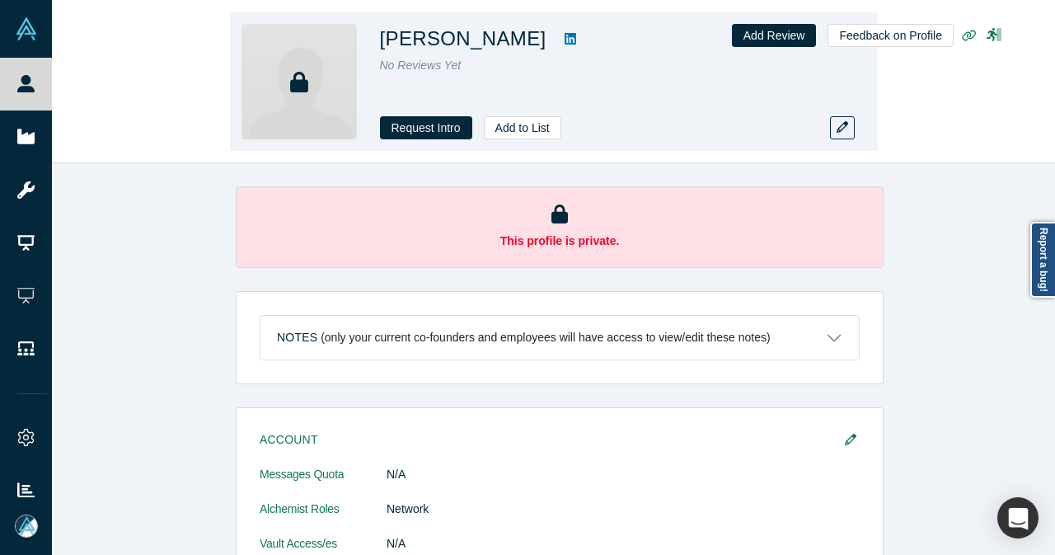
click at [576, 44] on icon at bounding box center [570, 39] width 12 height 12
click at [537, 138] on button "Add to List" at bounding box center [522, 127] width 77 height 23
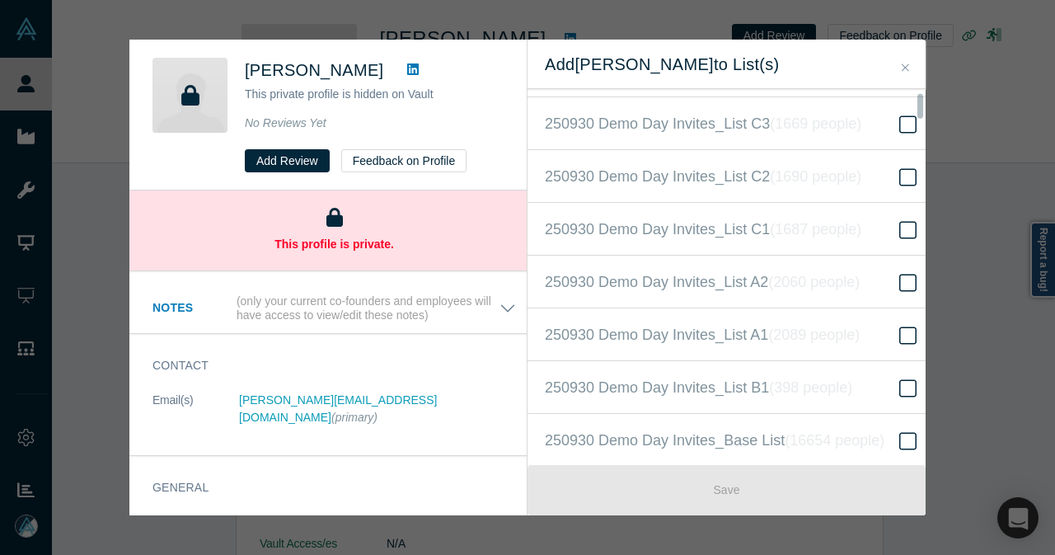
scroll to position [412, 0]
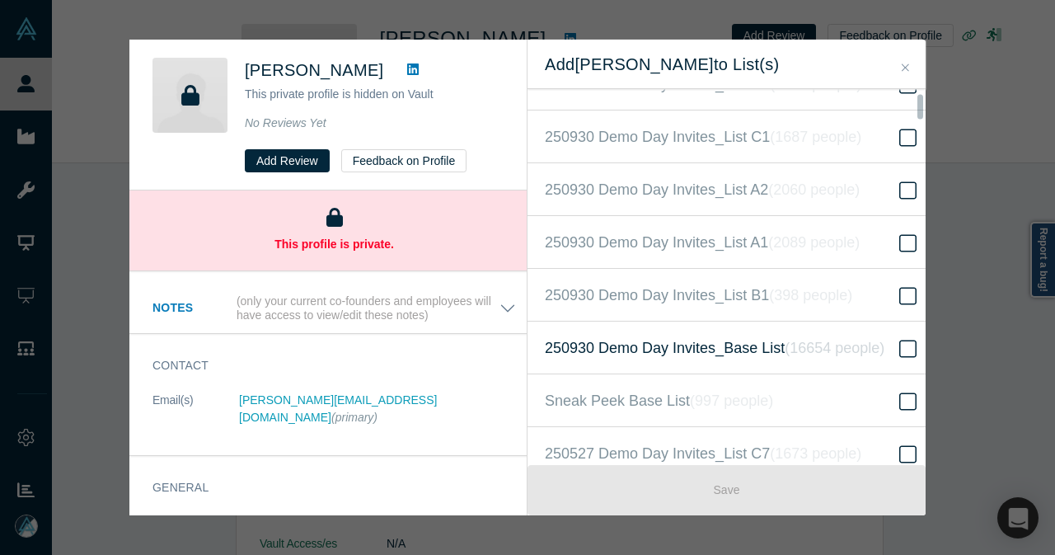
click at [715, 339] on span "250930 Demo Day Invites_Base List ( 16654 people )" at bounding box center [715, 347] width 340 height 23
click at [0, 0] on input "250930 Demo Day Invites_Base List ( 16654 people )" at bounding box center [0, 0] width 0 height 0
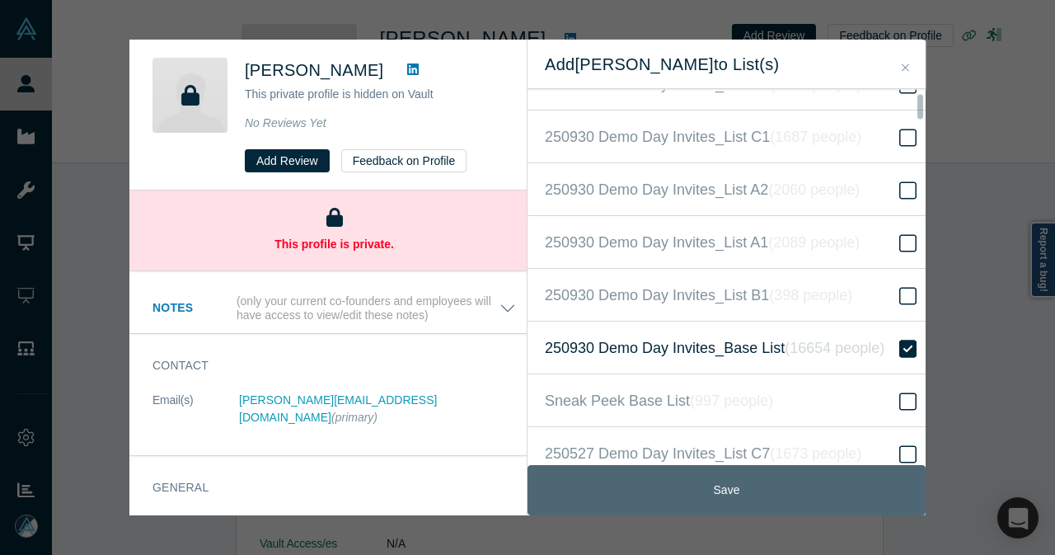
click at [697, 487] on button "Save" at bounding box center [726, 490] width 398 height 50
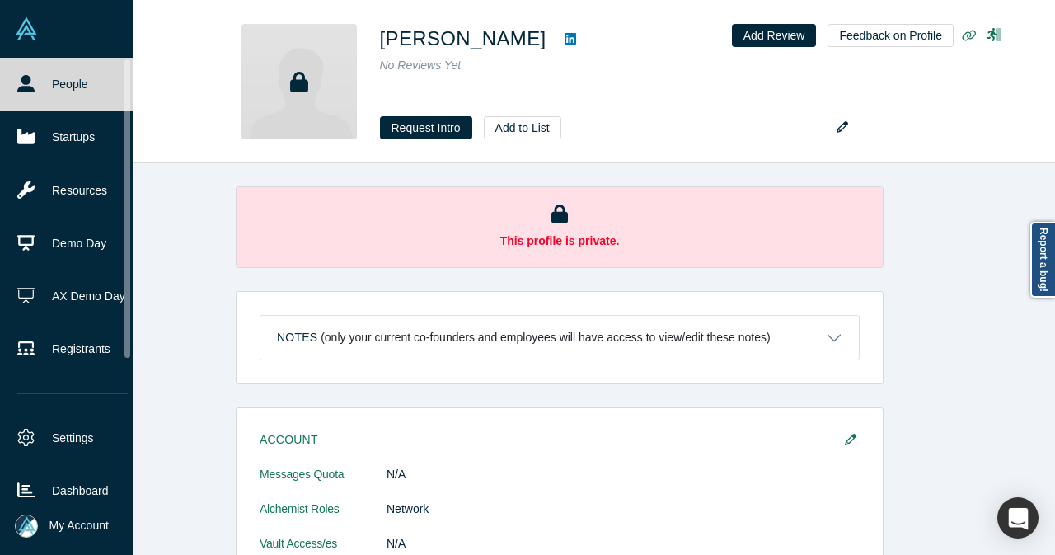
click at [49, 83] on link "People" at bounding box center [72, 84] width 145 height 53
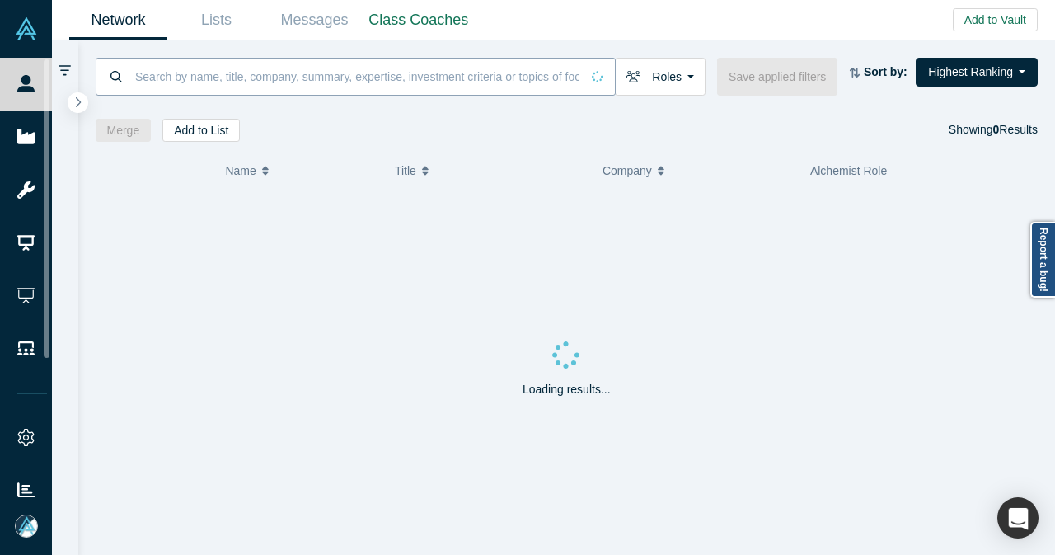
click at [350, 82] on input at bounding box center [356, 76] width 447 height 39
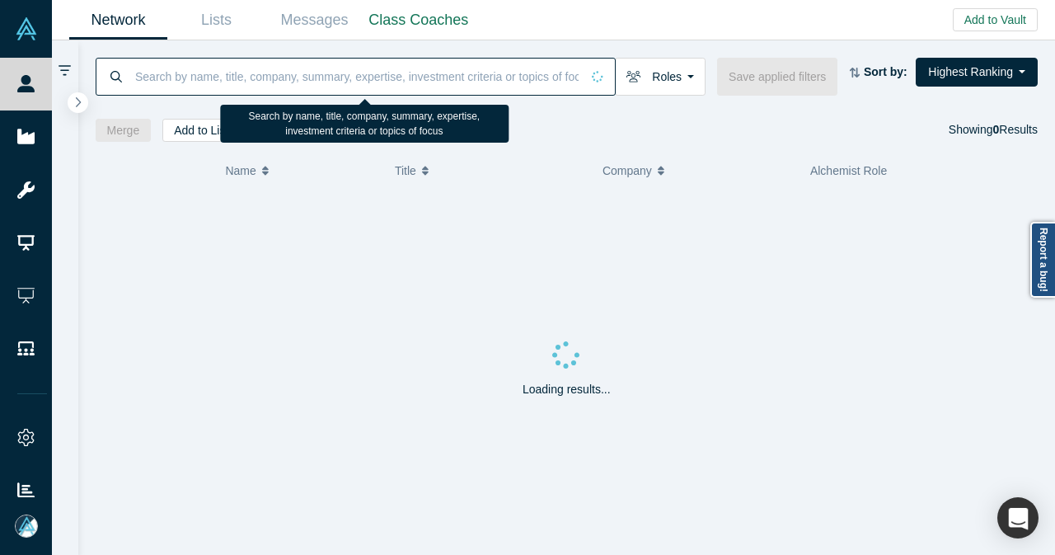
paste input "[PERSON_NAME][EMAIL_ADDRESS][DOMAIN_NAME]"
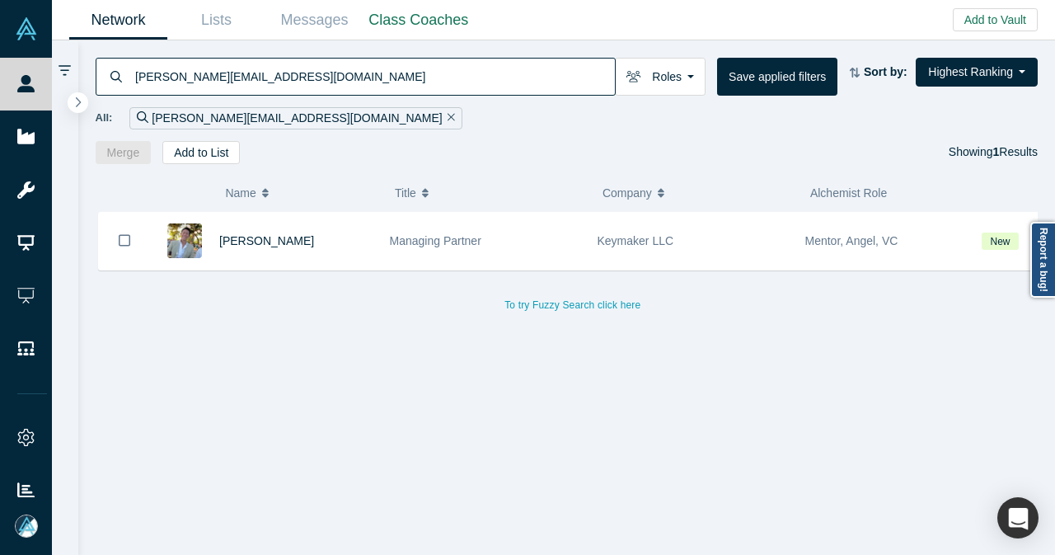
type input "[PERSON_NAME][EMAIL_ADDRESS][DOMAIN_NAME]"
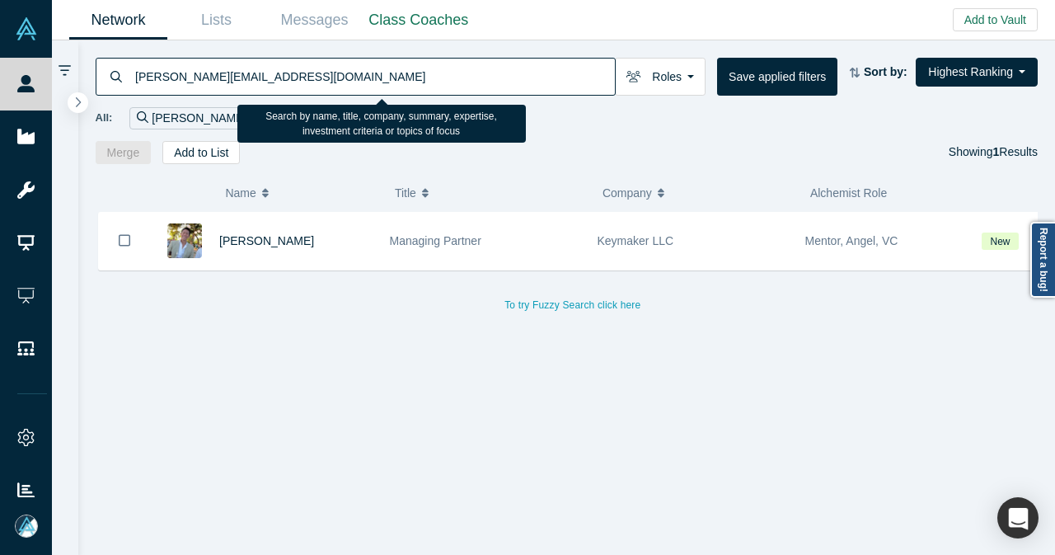
drag, startPoint x: 283, startPoint y: 83, endPoint x: 109, endPoint y: 98, distance: 175.3
click at [109, 98] on div "[PERSON_NAME][EMAIL_ADDRESS][DOMAIN_NAME] Roles Founders Faculty Mentors Alumni…" at bounding box center [566, 102] width 977 height 124
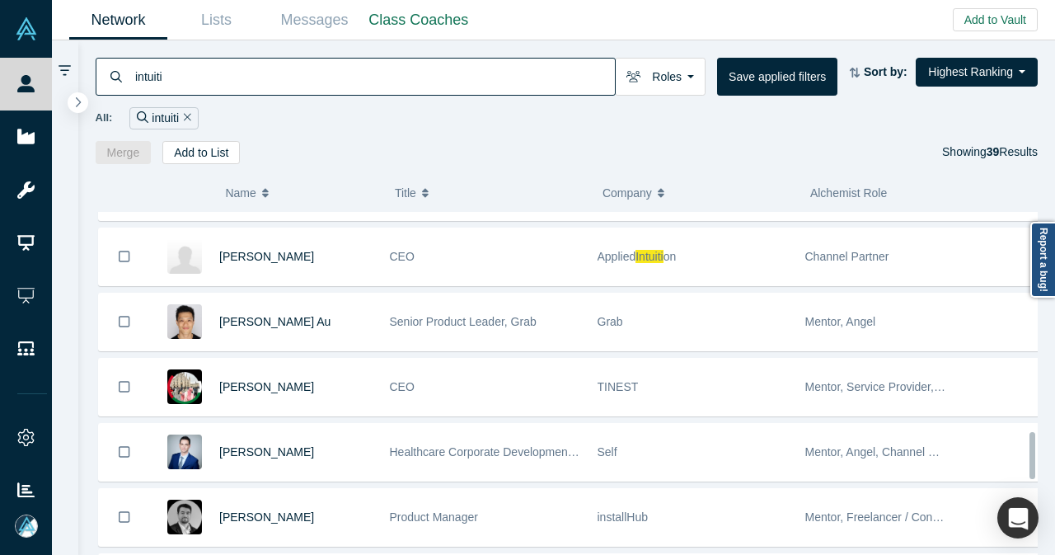
scroll to position [1632, 0]
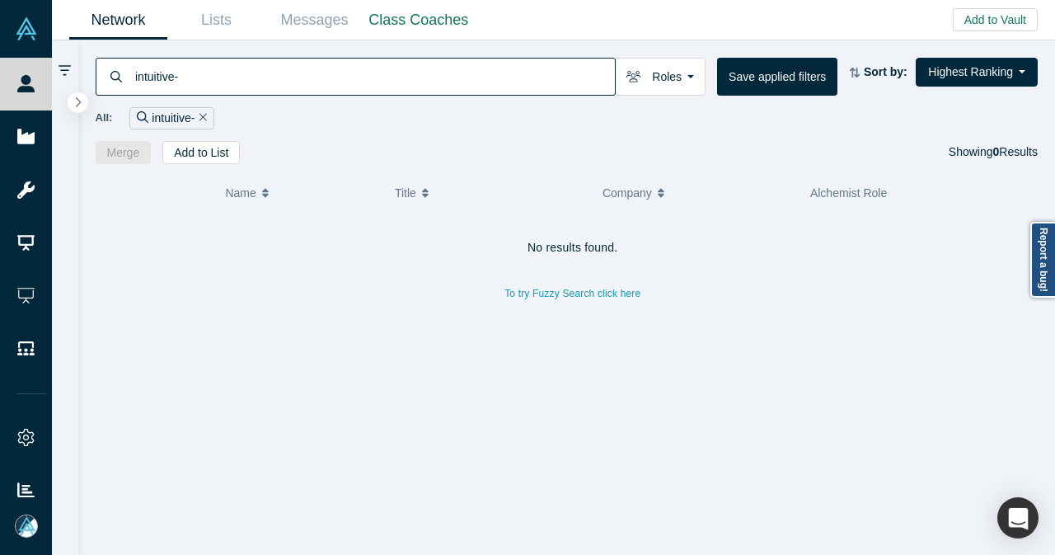
type input "intuitive-"
